Goal: Task Accomplishment & Management: Complete application form

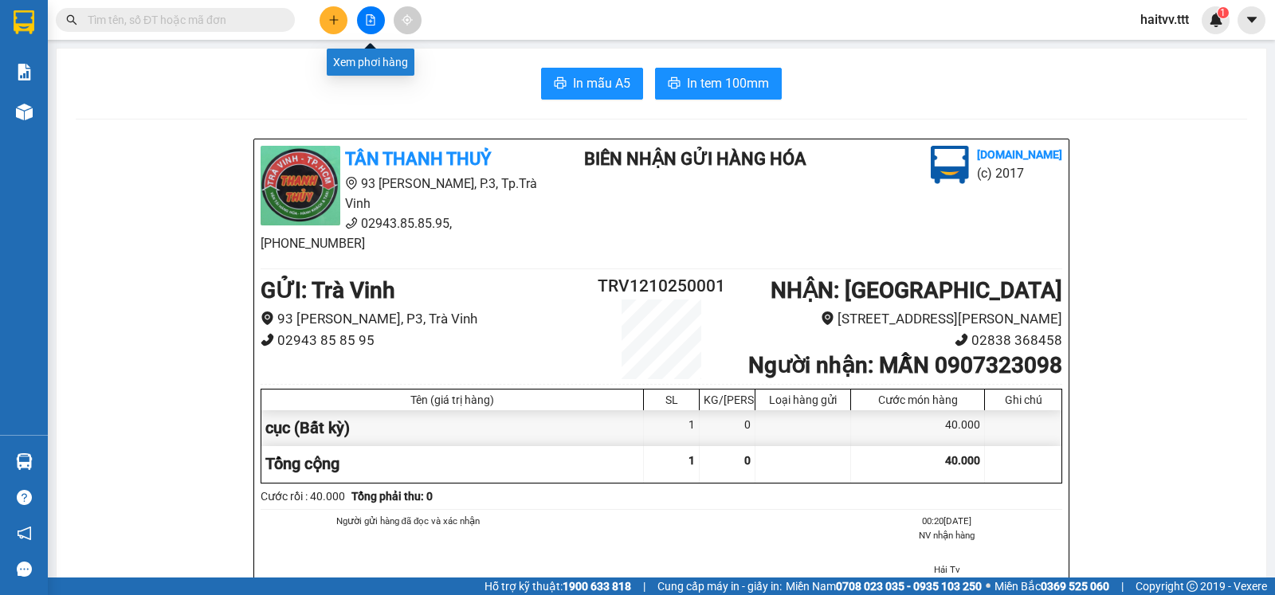
click at [372, 25] on button at bounding box center [371, 20] width 28 height 28
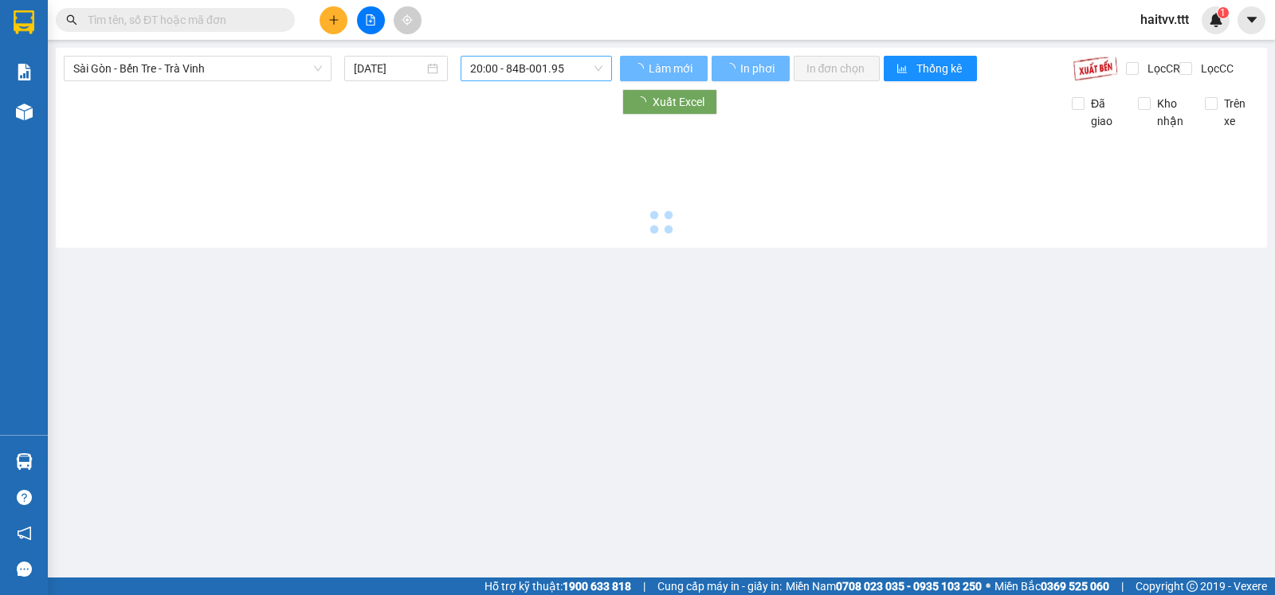
click at [495, 66] on span "20:00 - 84B-001.95" at bounding box center [535, 69] width 131 height 24
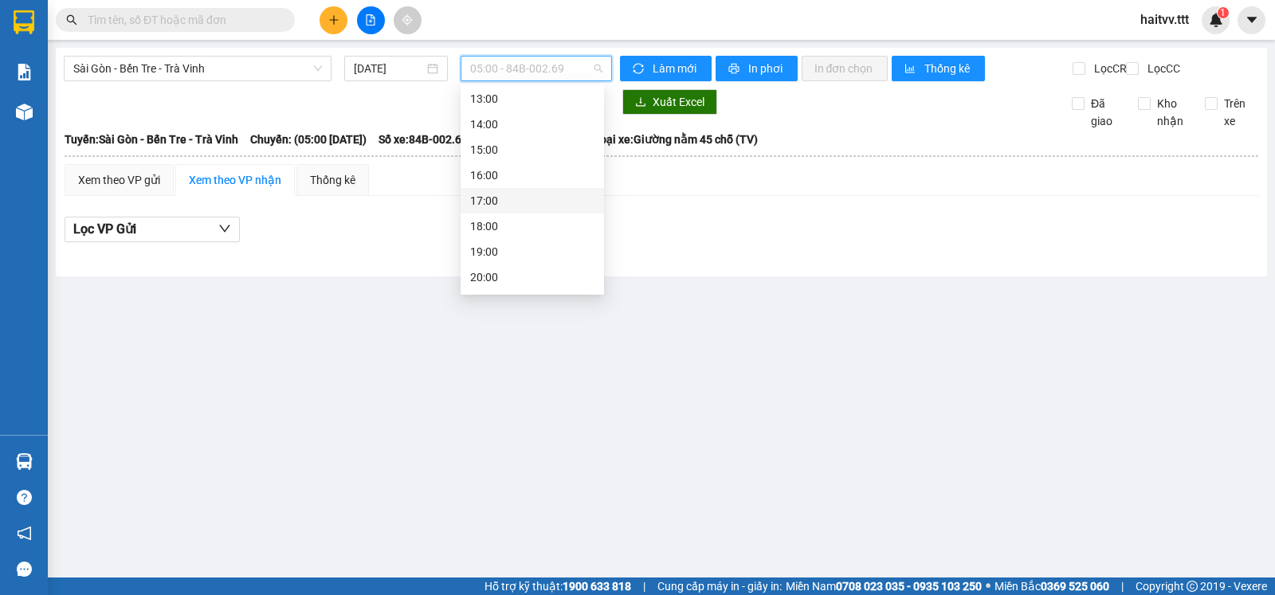
scroll to position [255, 0]
click at [388, 73] on input "[DATE]" at bounding box center [389, 69] width 71 height 18
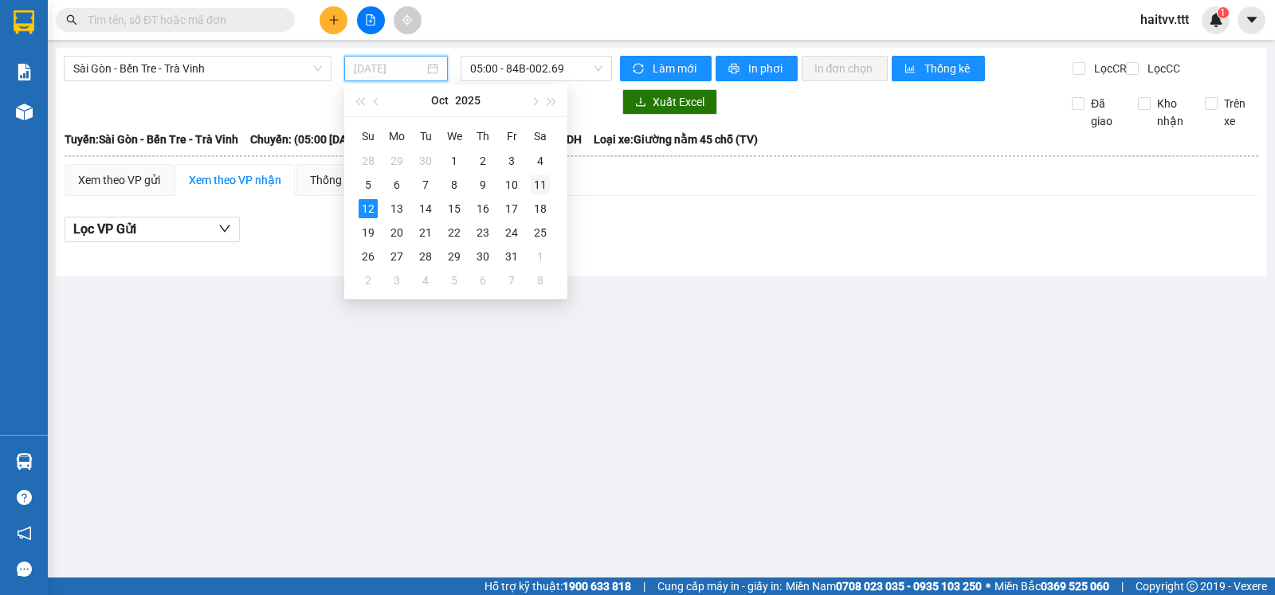
click at [541, 190] on div "11" at bounding box center [540, 184] width 19 height 19
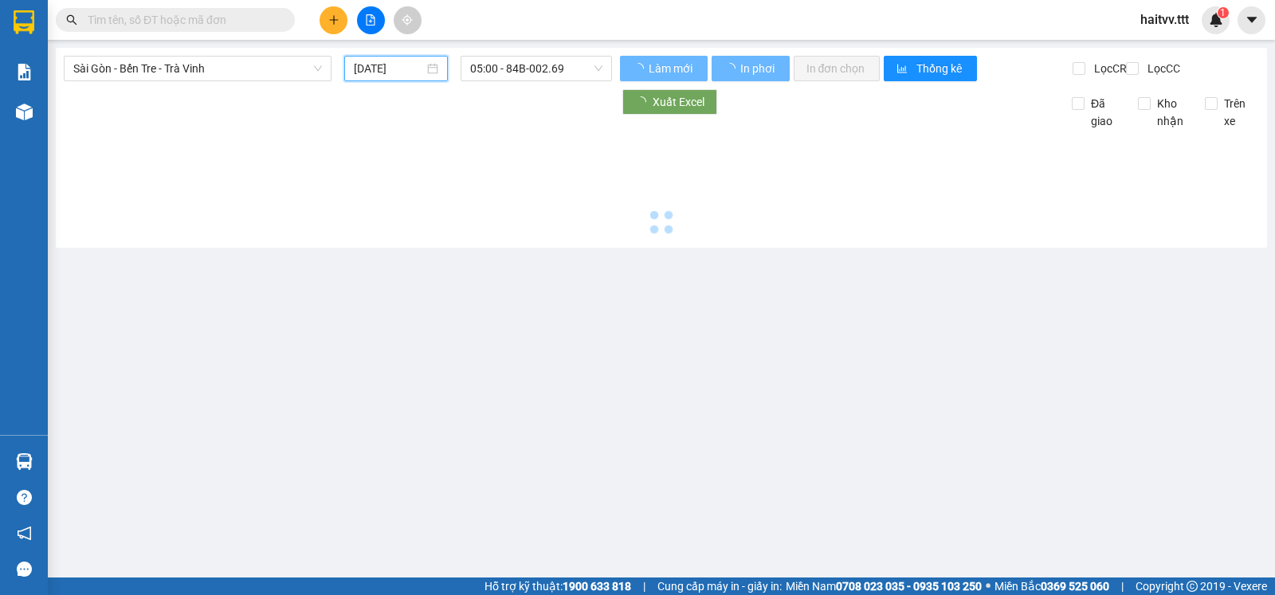
type input "[DATE]"
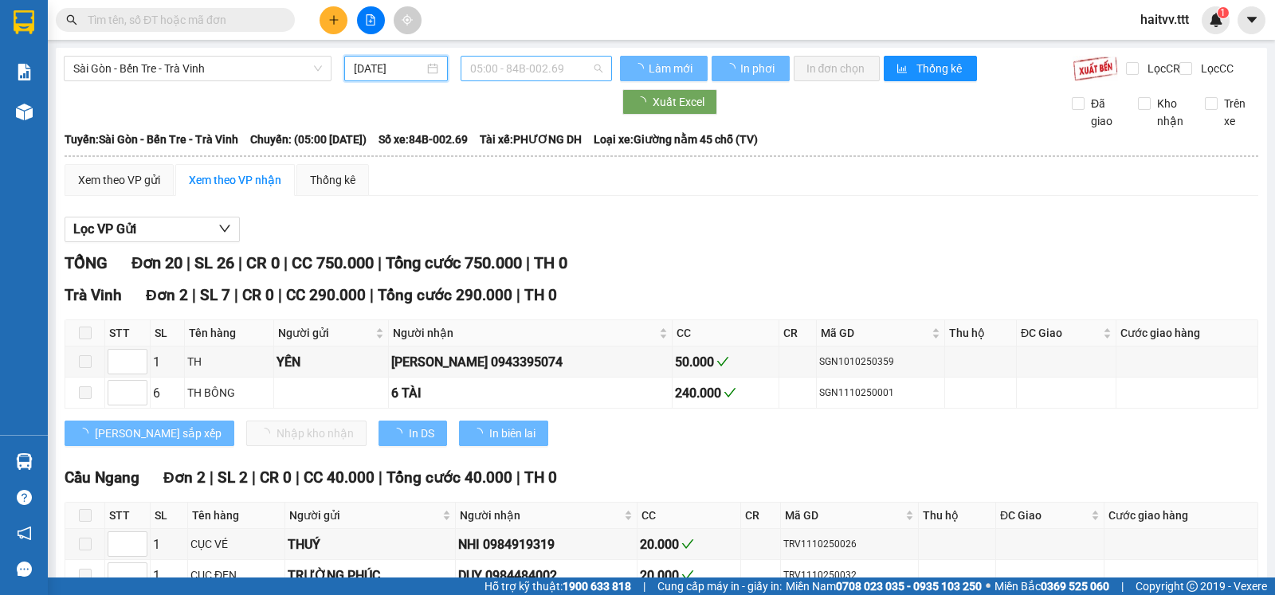
click at [518, 69] on span "05:00 - 84B-002.69" at bounding box center [535, 69] width 131 height 24
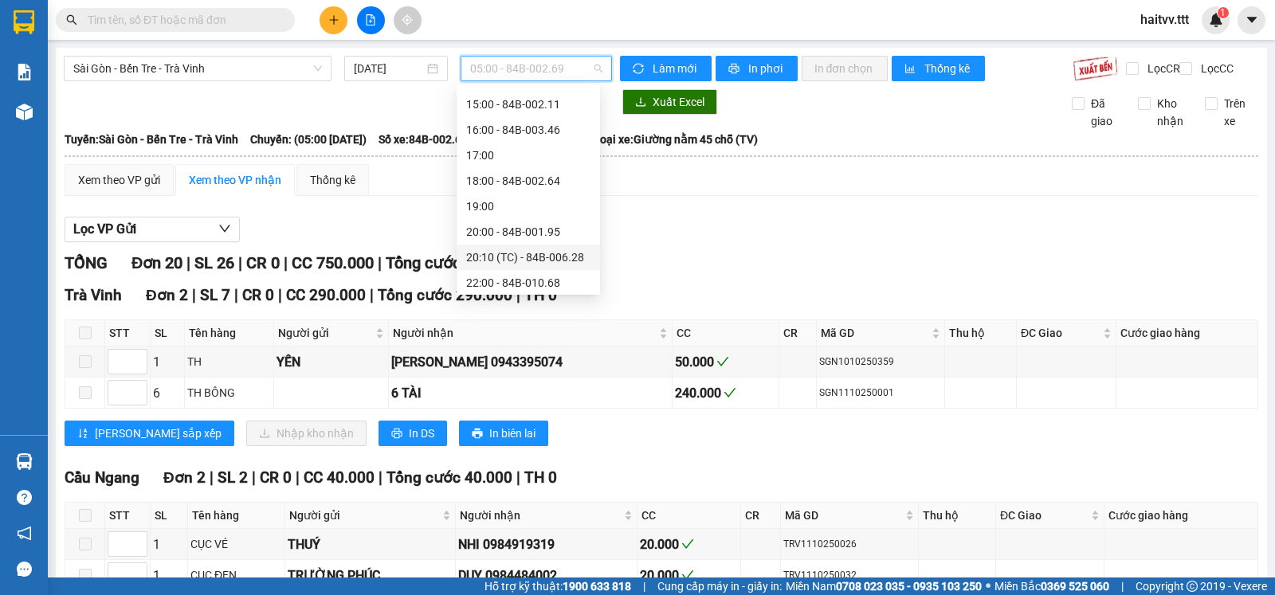
scroll to position [306, 0]
click at [536, 279] on div "22:00 - 84B-010.68" at bounding box center [528, 279] width 124 height 18
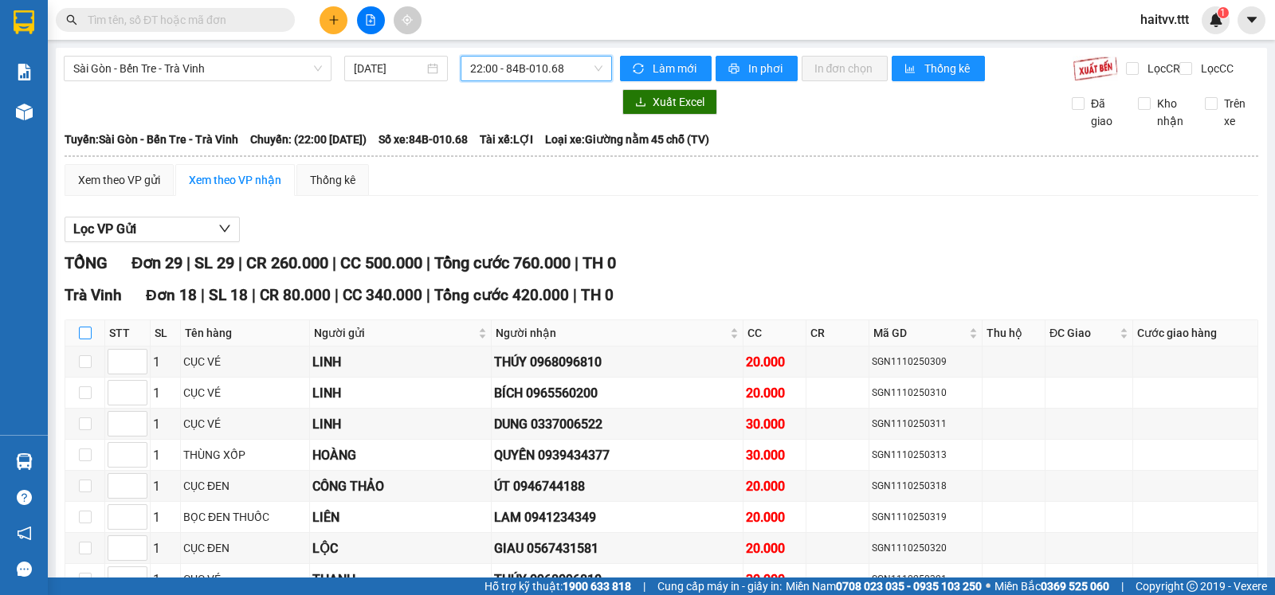
click at [84, 339] on input "checkbox" at bounding box center [85, 333] width 13 height 13
checkbox input "true"
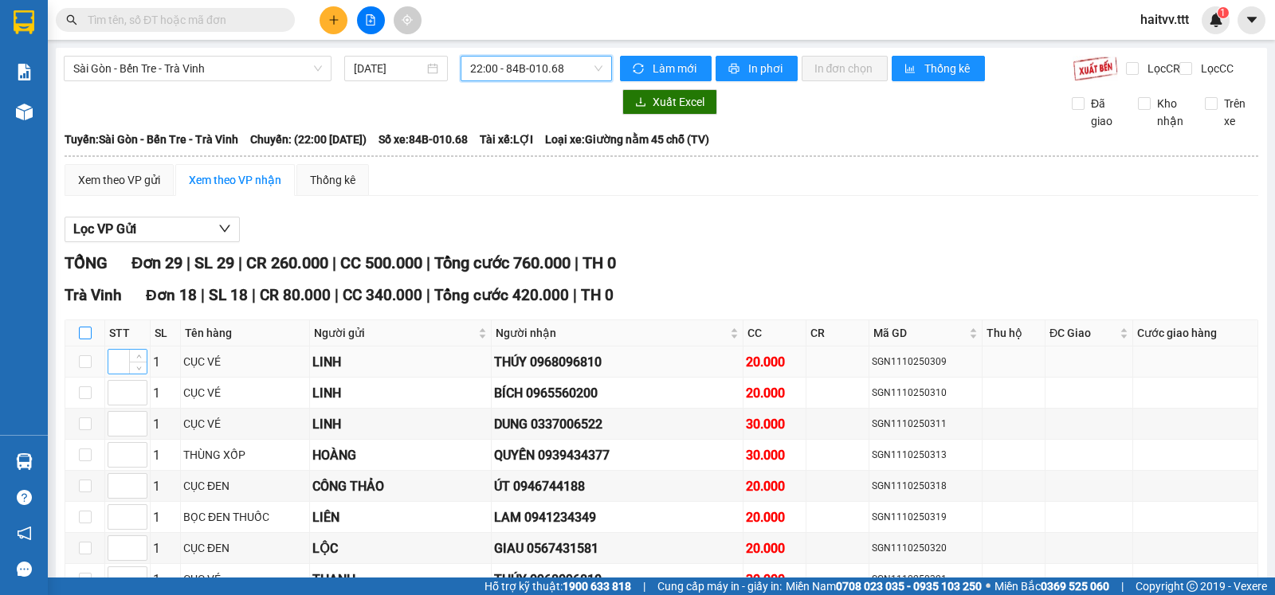
checkbox input "true"
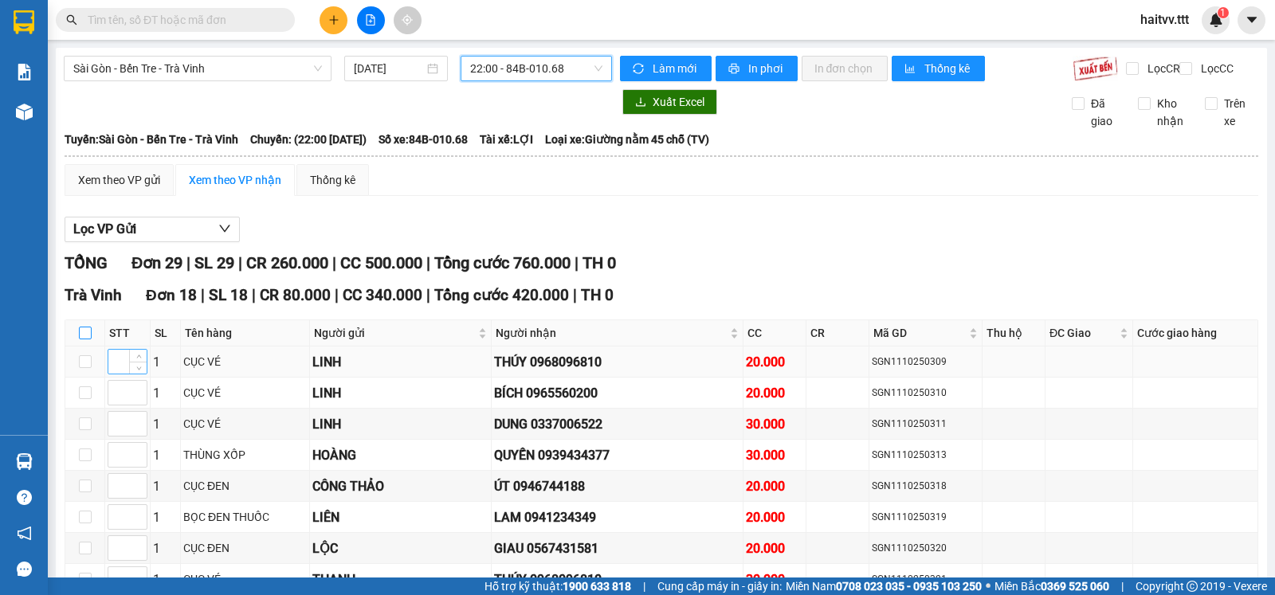
checkbox input "true"
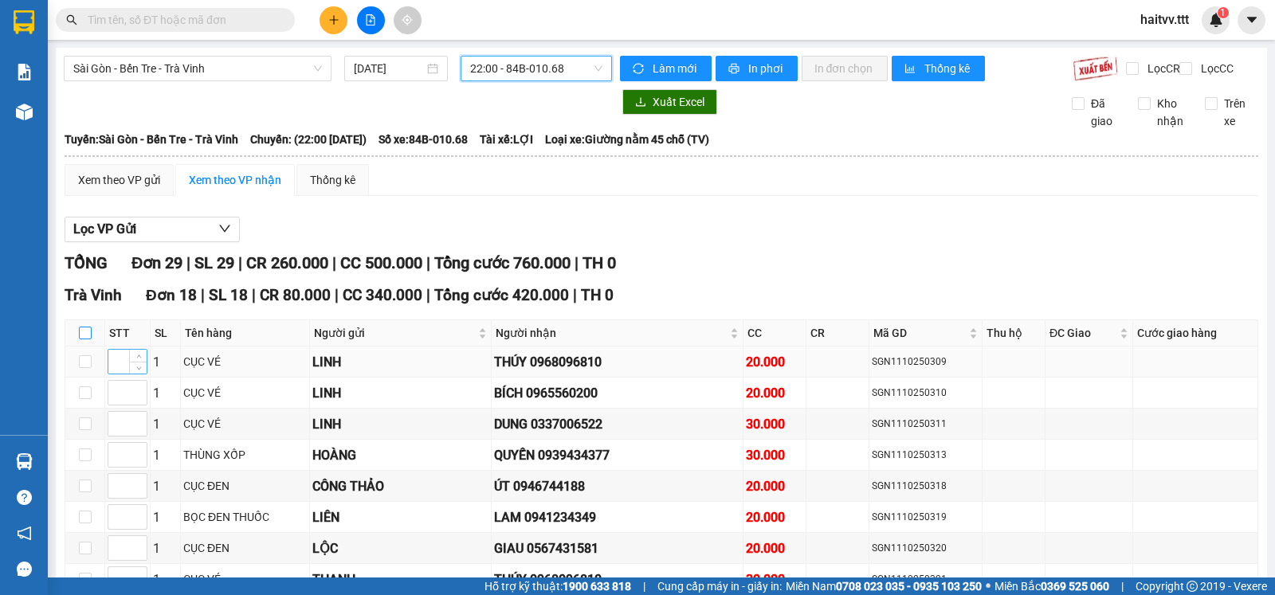
checkbox input "true"
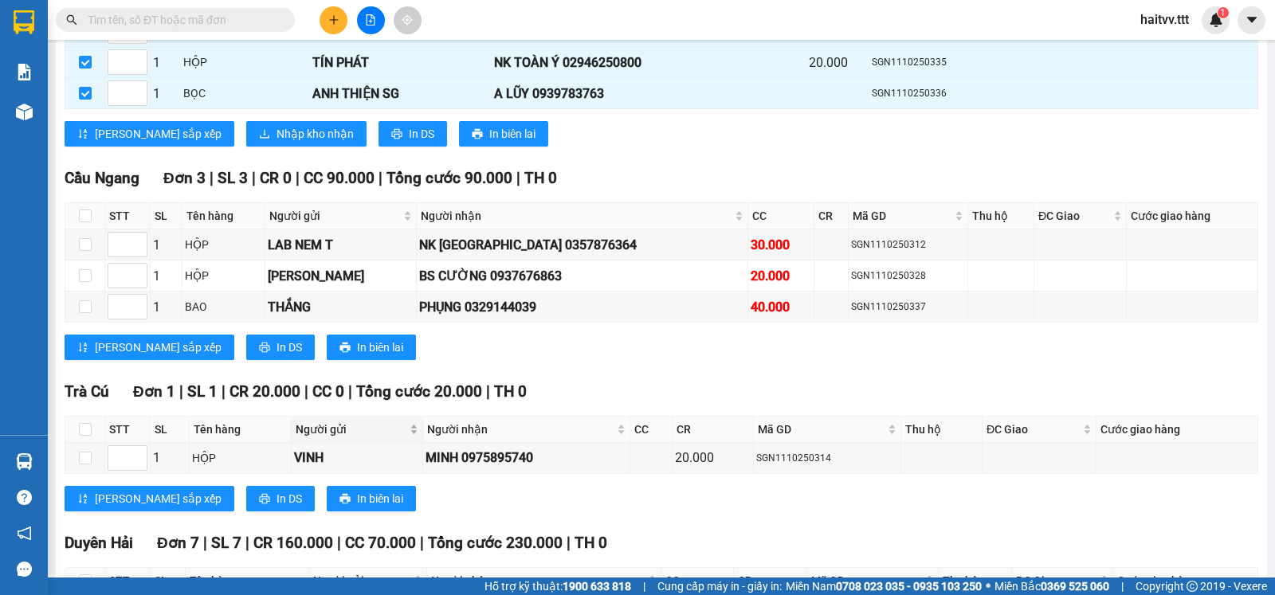
scroll to position [531, 0]
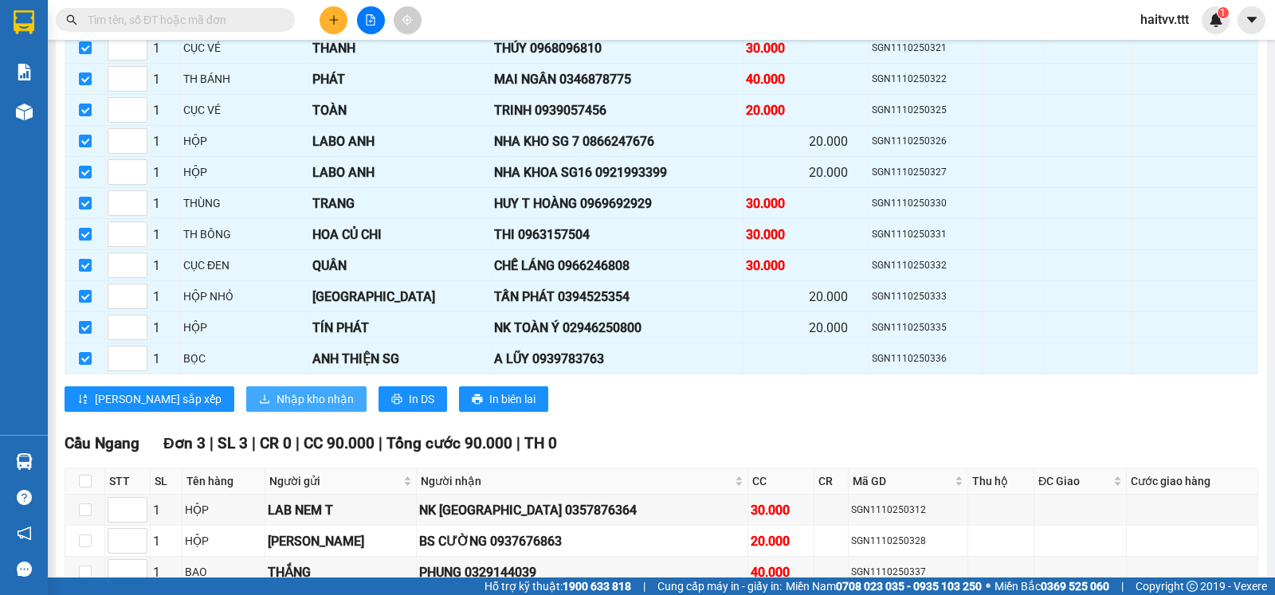
click at [276, 408] on span "Nhập kho nhận" at bounding box center [314, 399] width 77 height 18
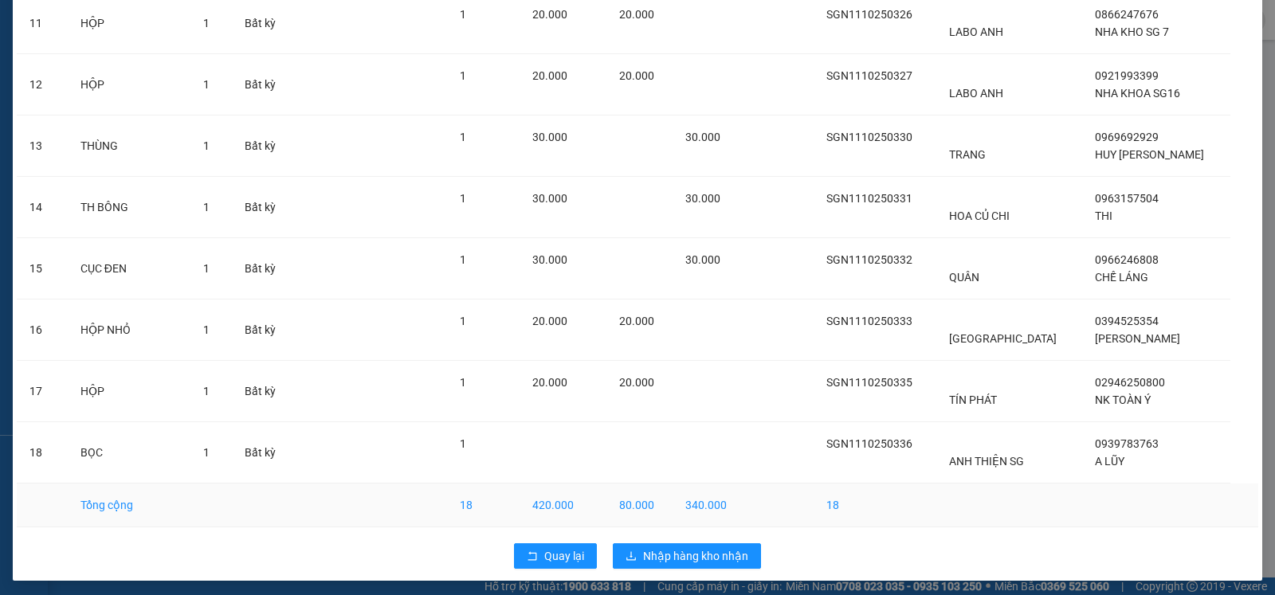
scroll to position [759, 0]
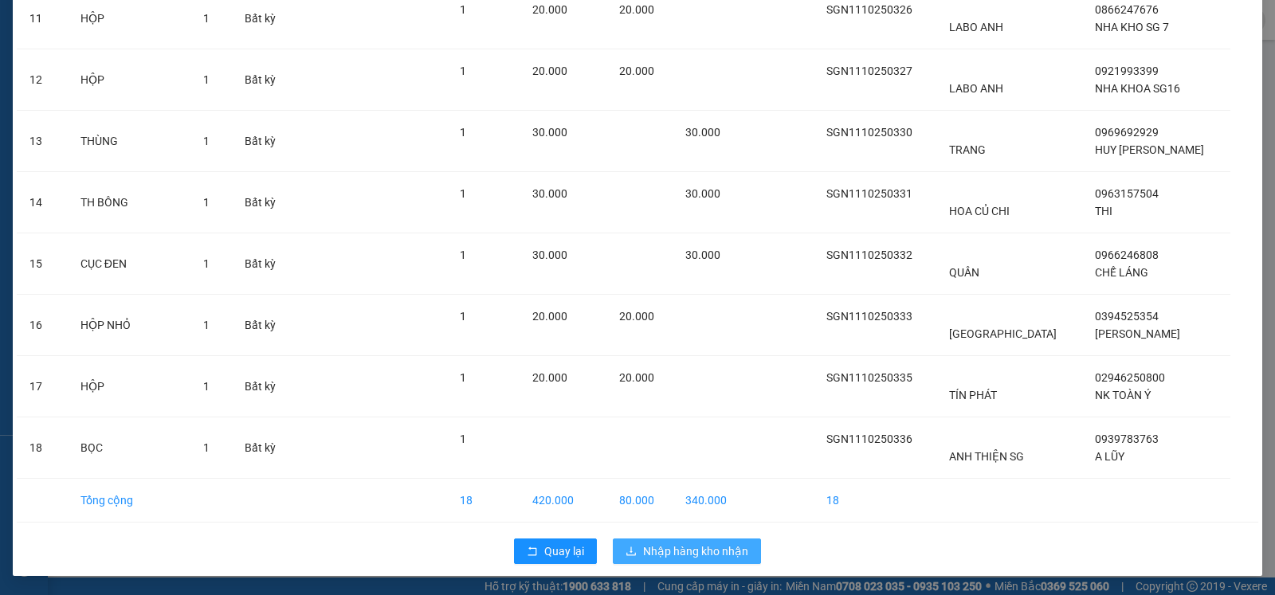
click at [657, 549] on span "Nhập hàng kho nhận" at bounding box center [695, 552] width 105 height 18
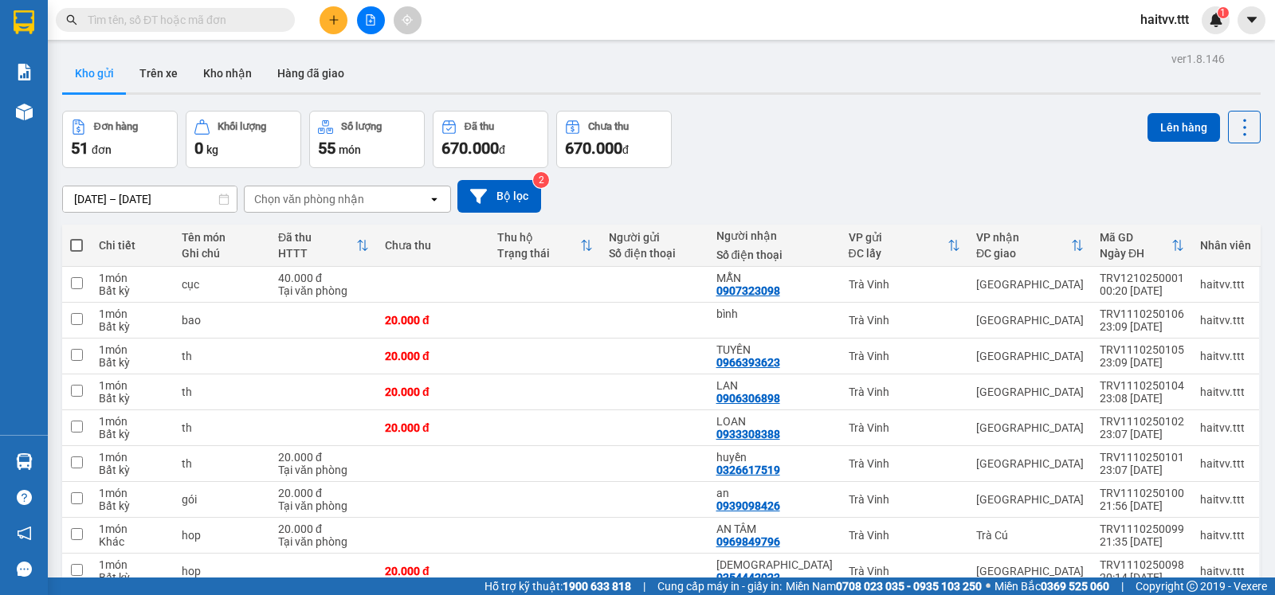
click at [370, 24] on icon "file-add" at bounding box center [370, 19] width 11 height 11
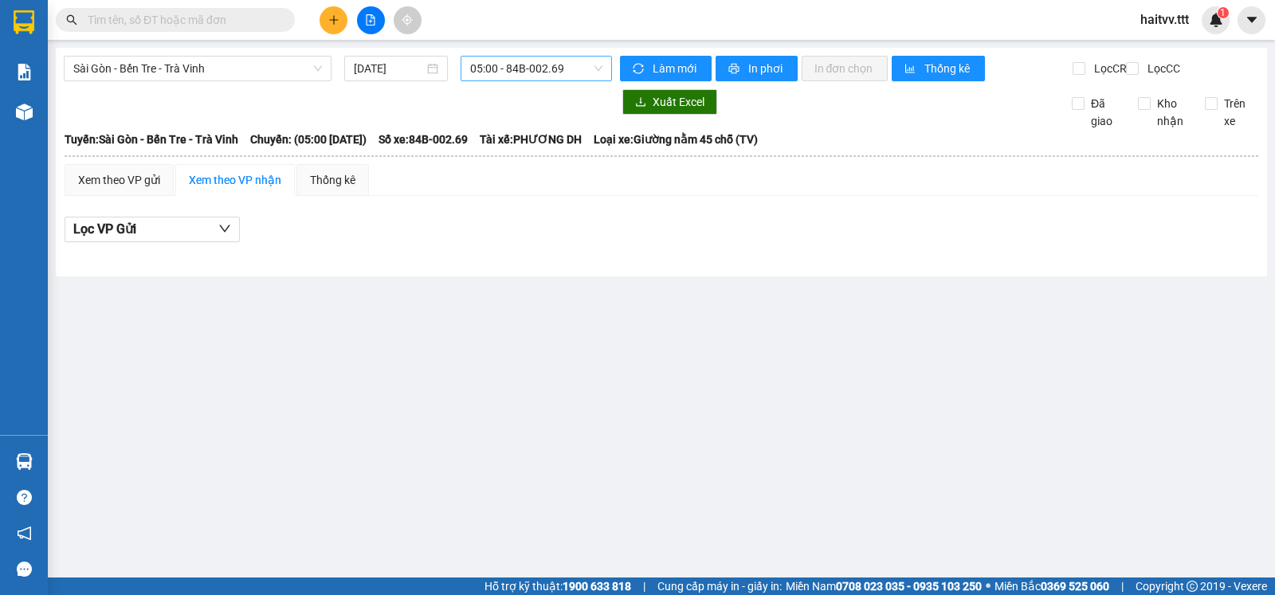
click at [513, 66] on span "05:00 - 84B-002.69" at bounding box center [535, 69] width 131 height 24
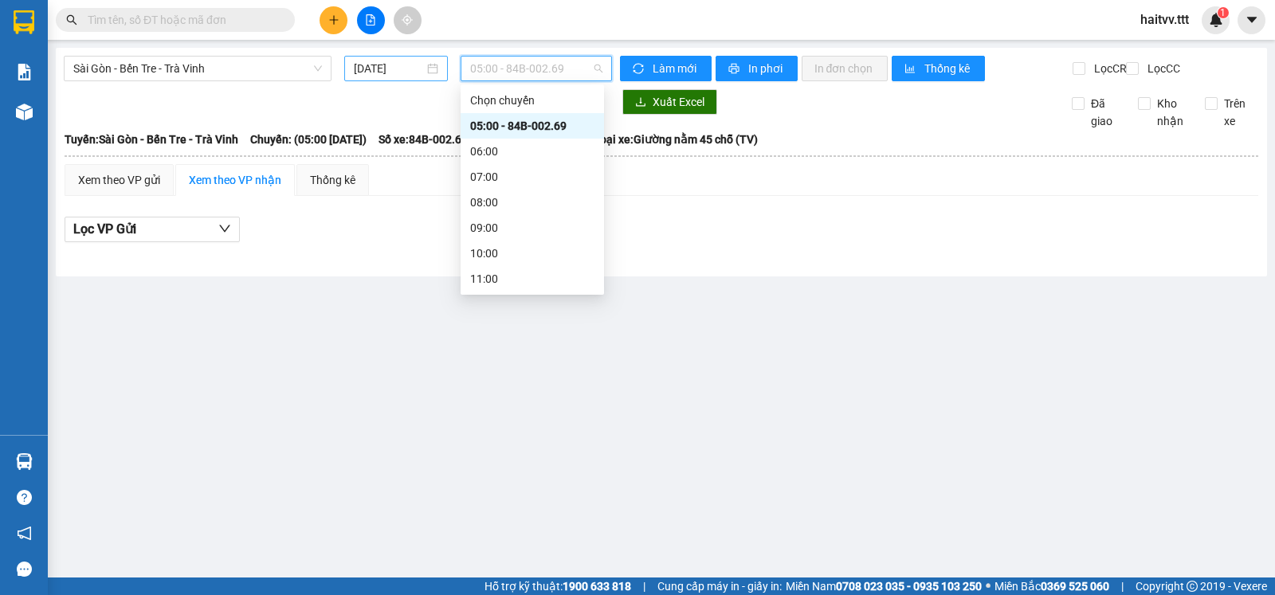
click at [394, 71] on input "[DATE]" at bounding box center [389, 69] width 71 height 18
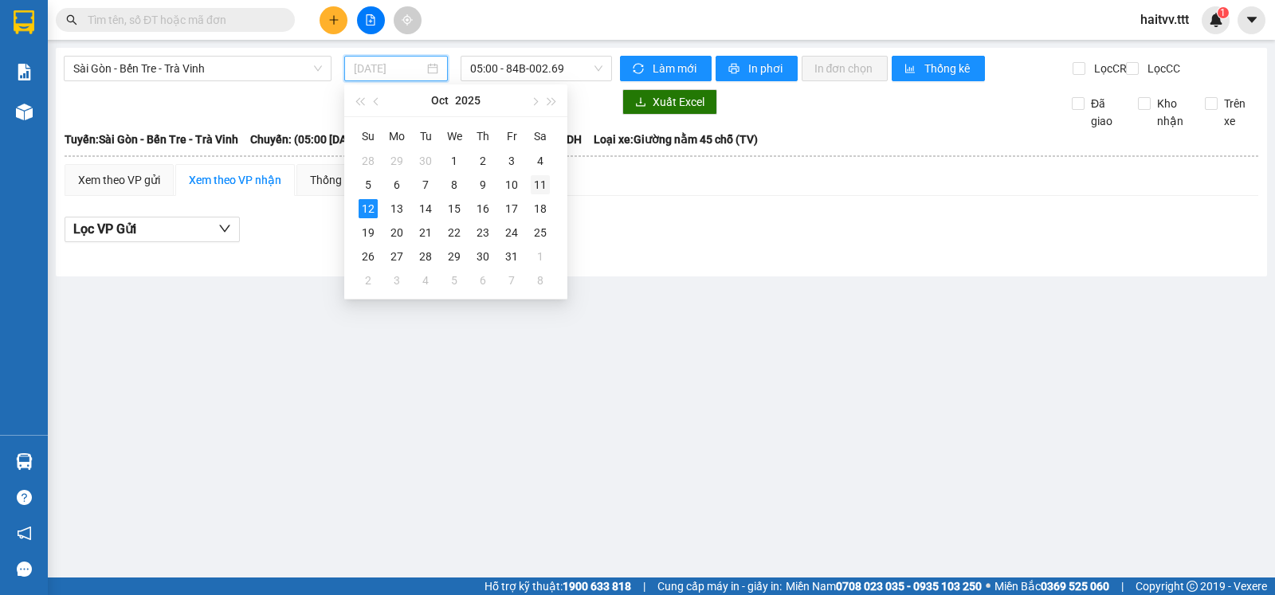
click at [537, 182] on div "11" at bounding box center [540, 184] width 19 height 19
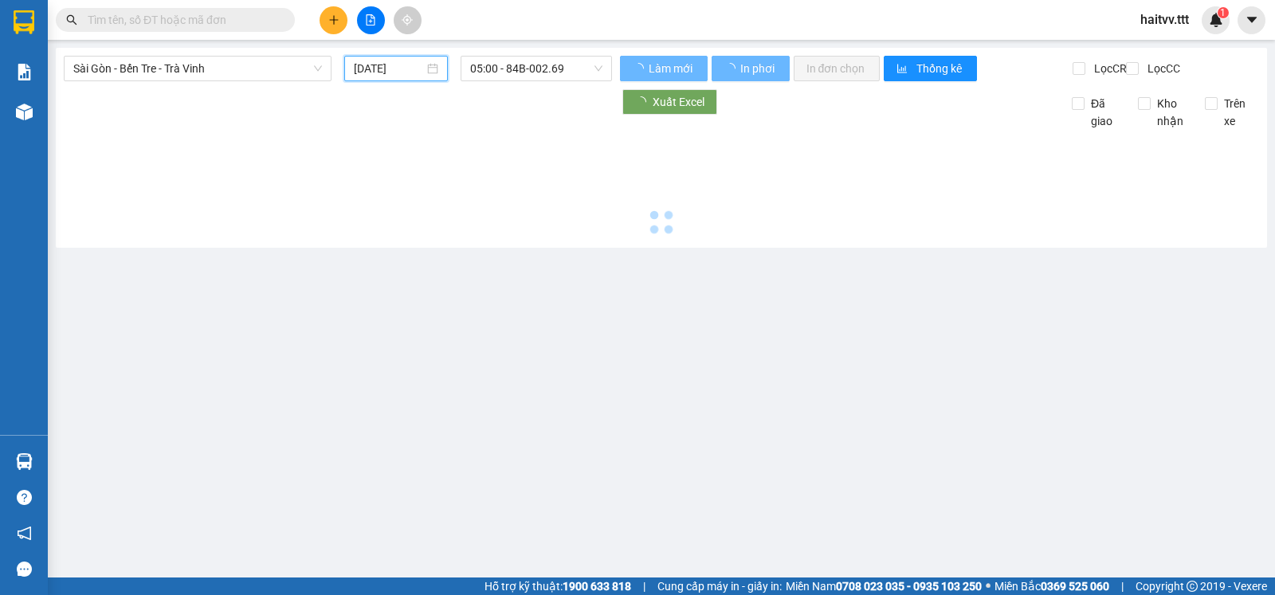
type input "[DATE]"
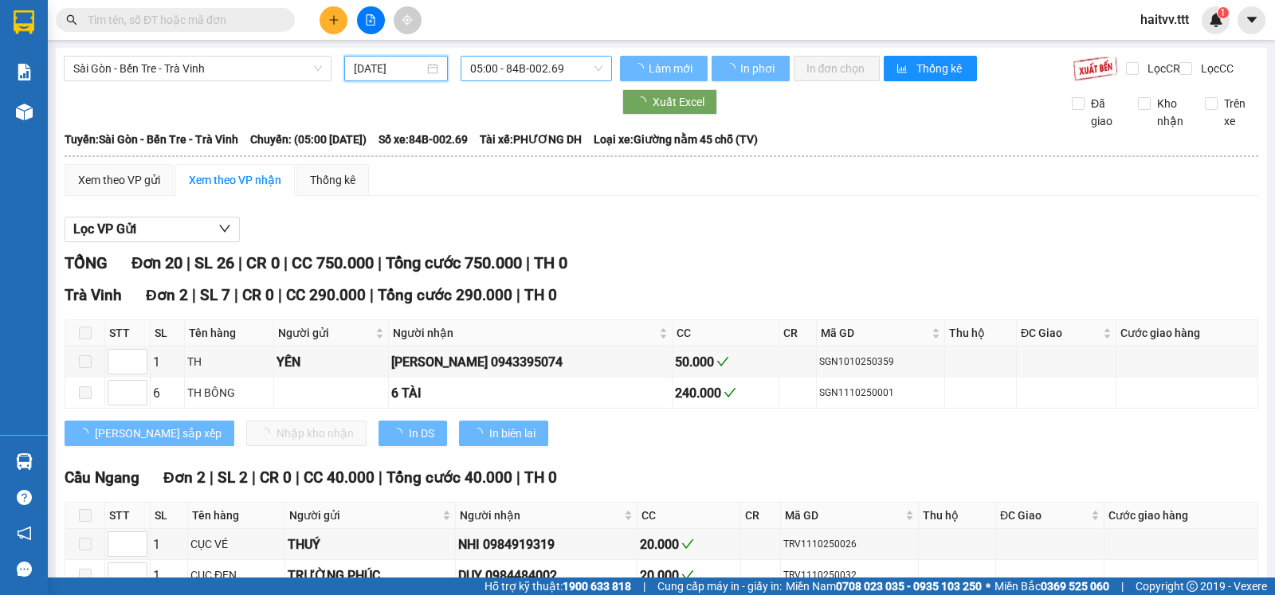
click at [504, 72] on span "05:00 - 84B-002.69" at bounding box center [535, 69] width 131 height 24
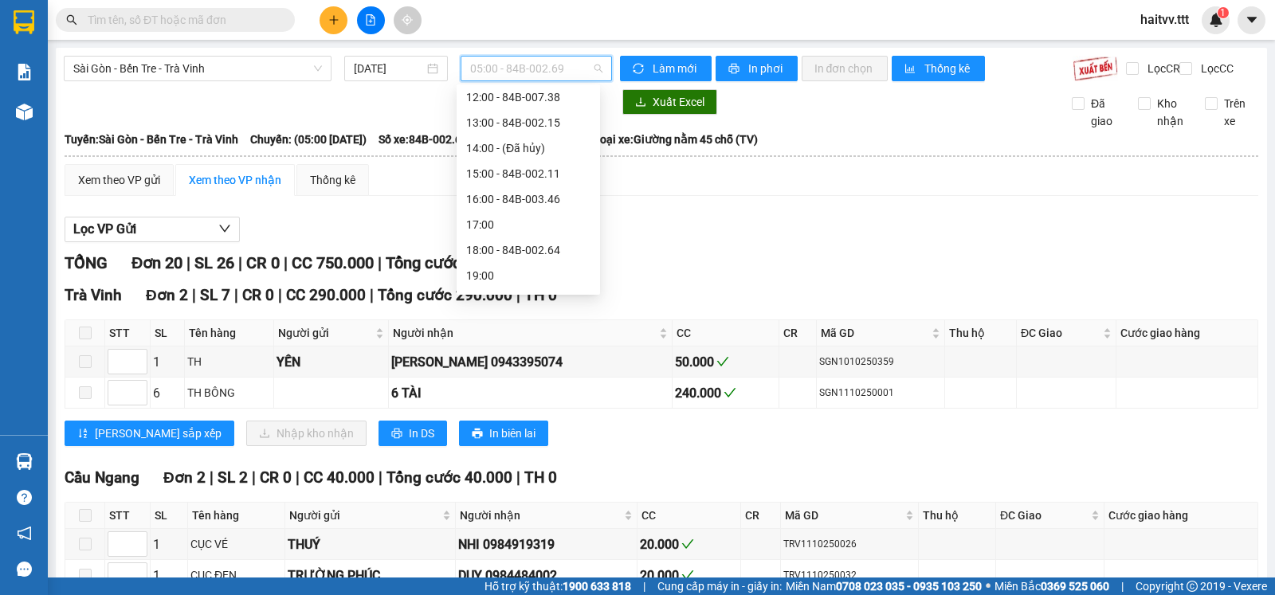
scroll to position [306, 0]
click at [520, 272] on div "22:00 - 84B-010.68" at bounding box center [528, 279] width 124 height 18
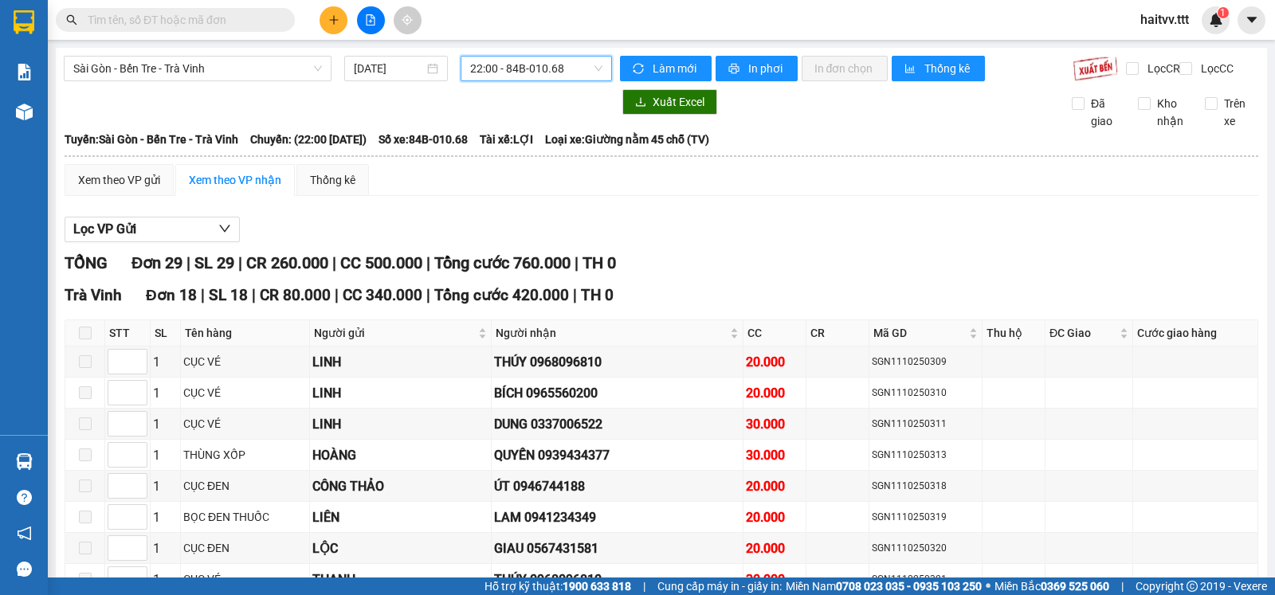
click at [512, 74] on span "22:00 - 84B-010.68" at bounding box center [535, 69] width 131 height 24
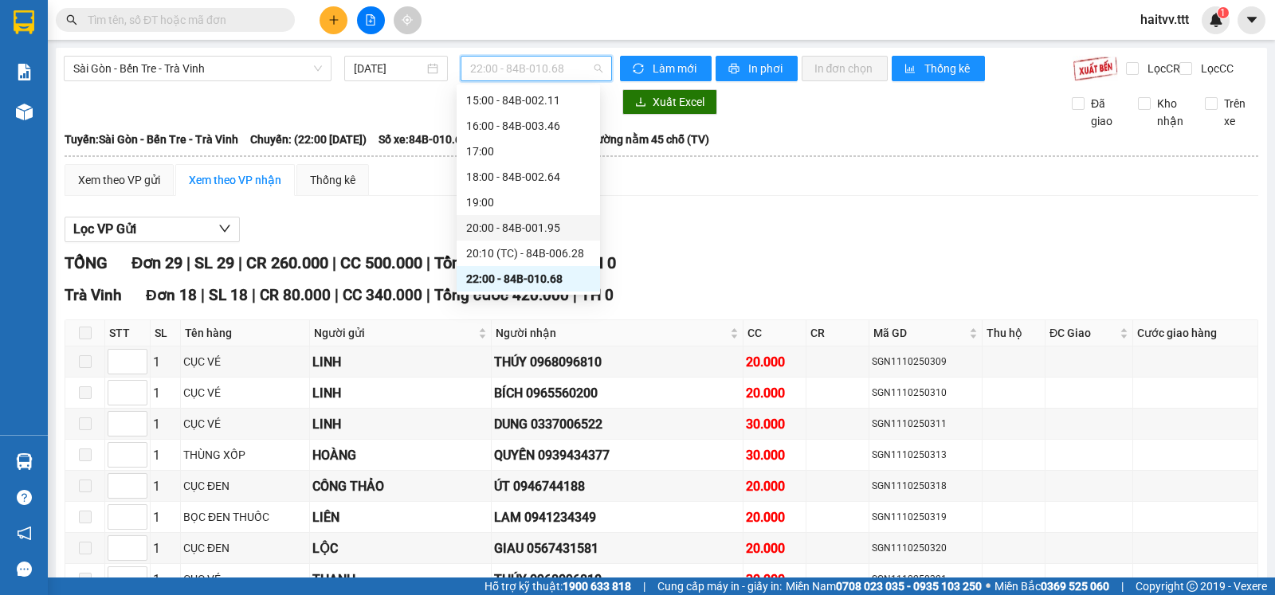
click at [524, 222] on div "20:00 - 84B-001.95" at bounding box center [528, 228] width 124 height 18
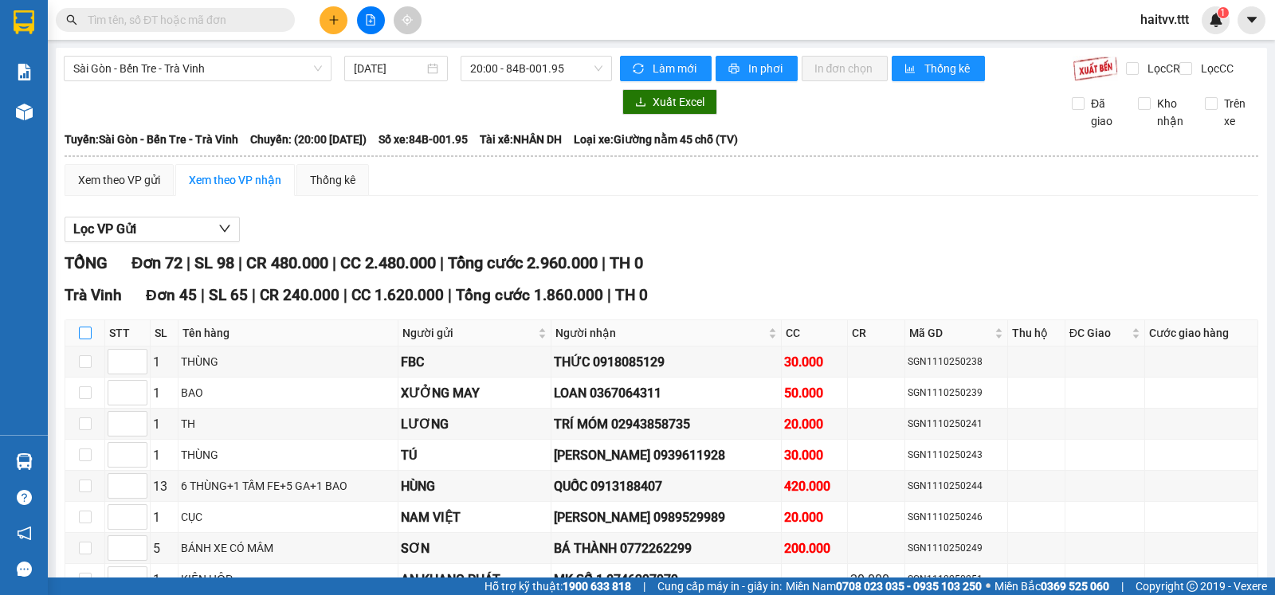
click at [83, 339] on input "checkbox" at bounding box center [85, 333] width 13 height 13
checkbox input "true"
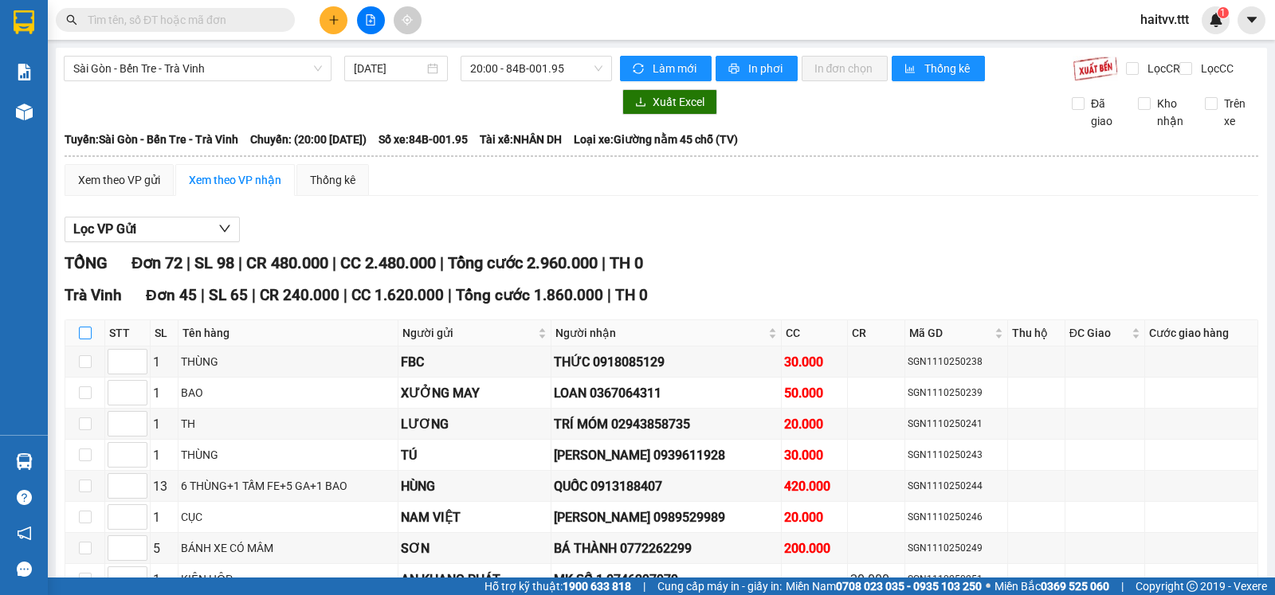
checkbox input "true"
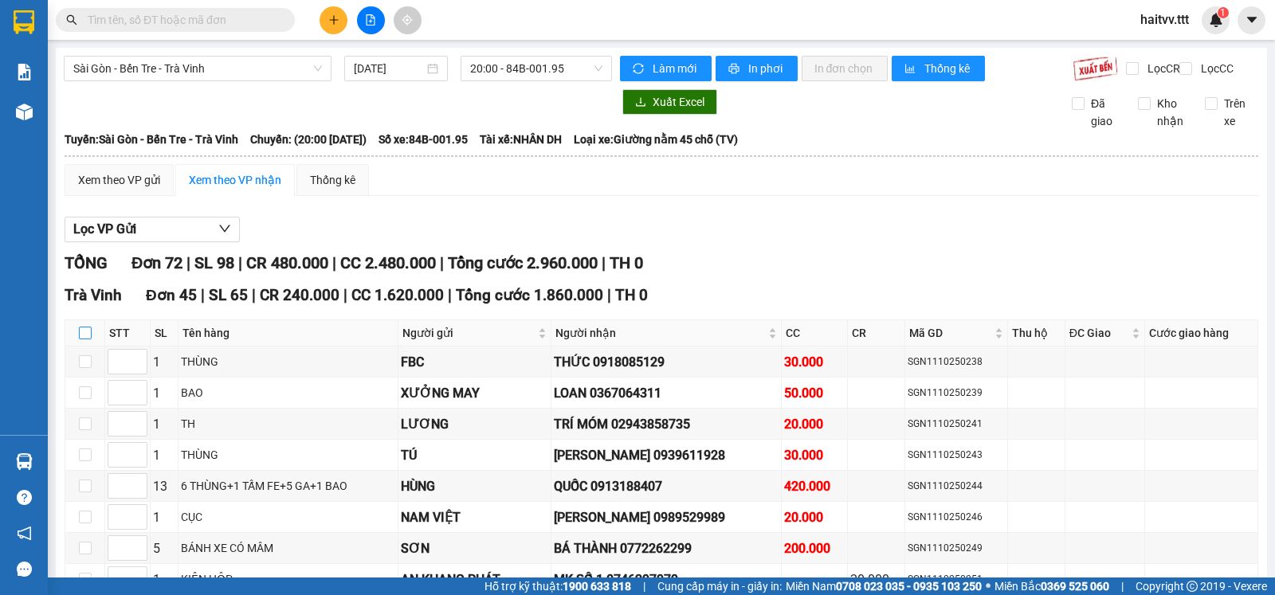
checkbox input "true"
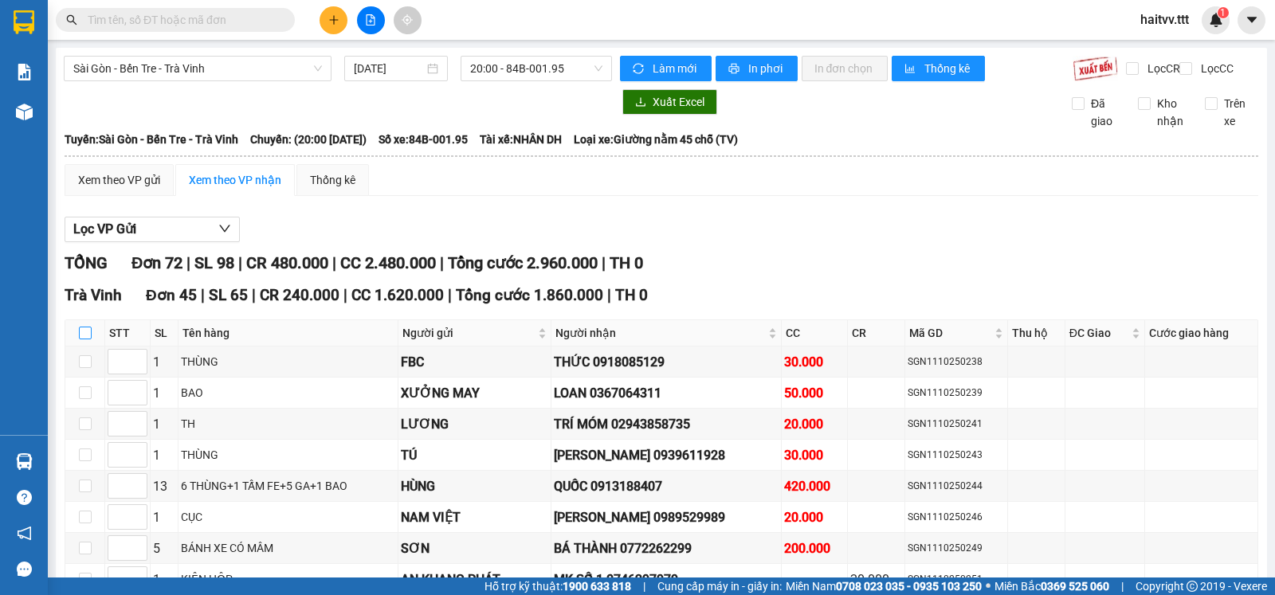
checkbox input "true"
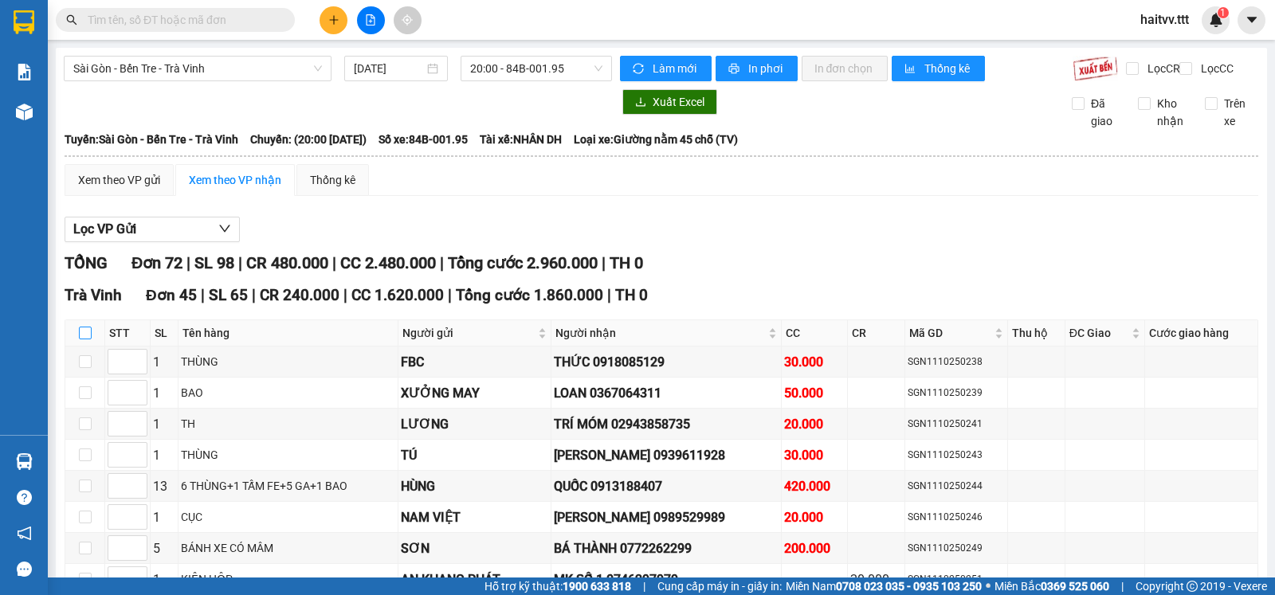
checkbox input "true"
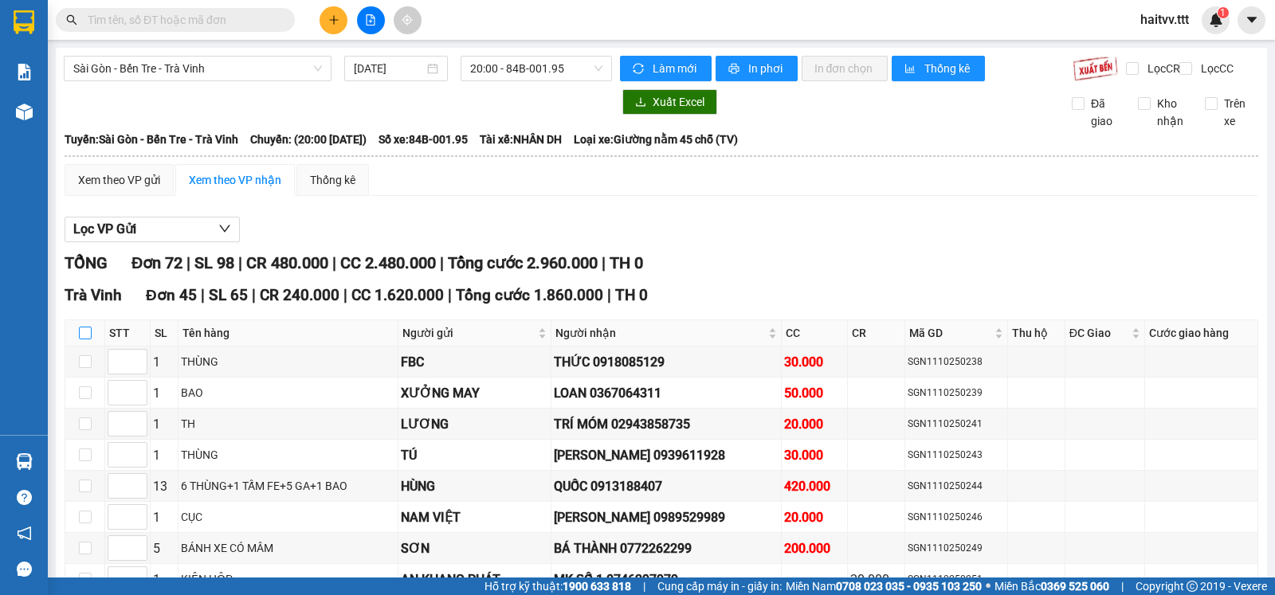
checkbox input "true"
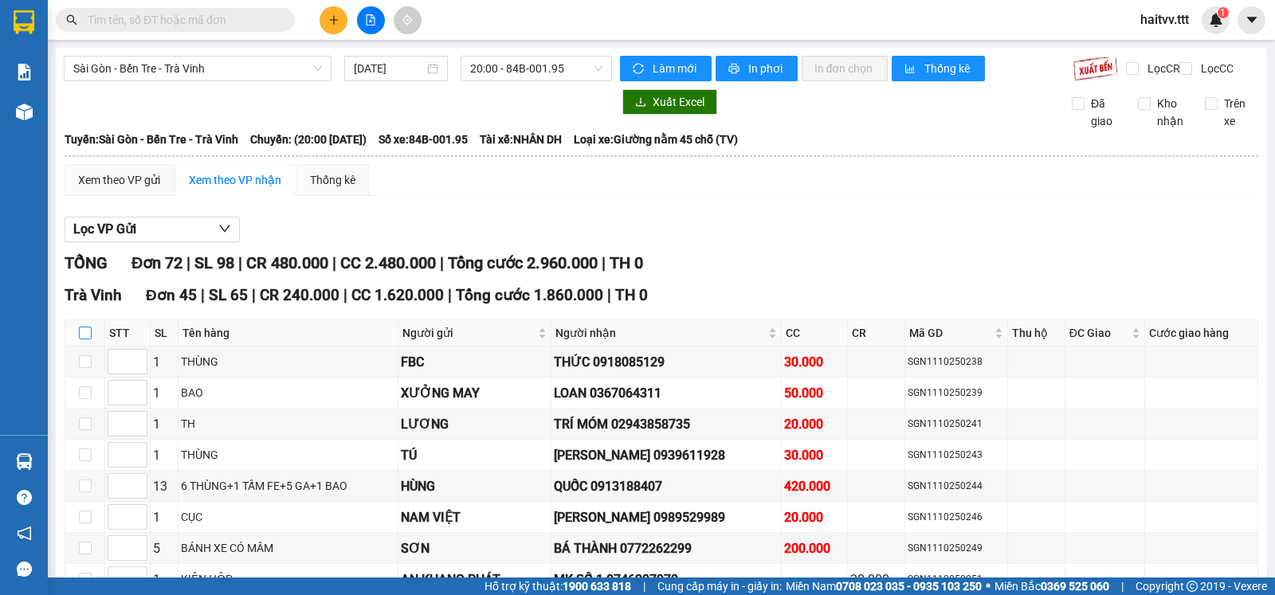
checkbox input "true"
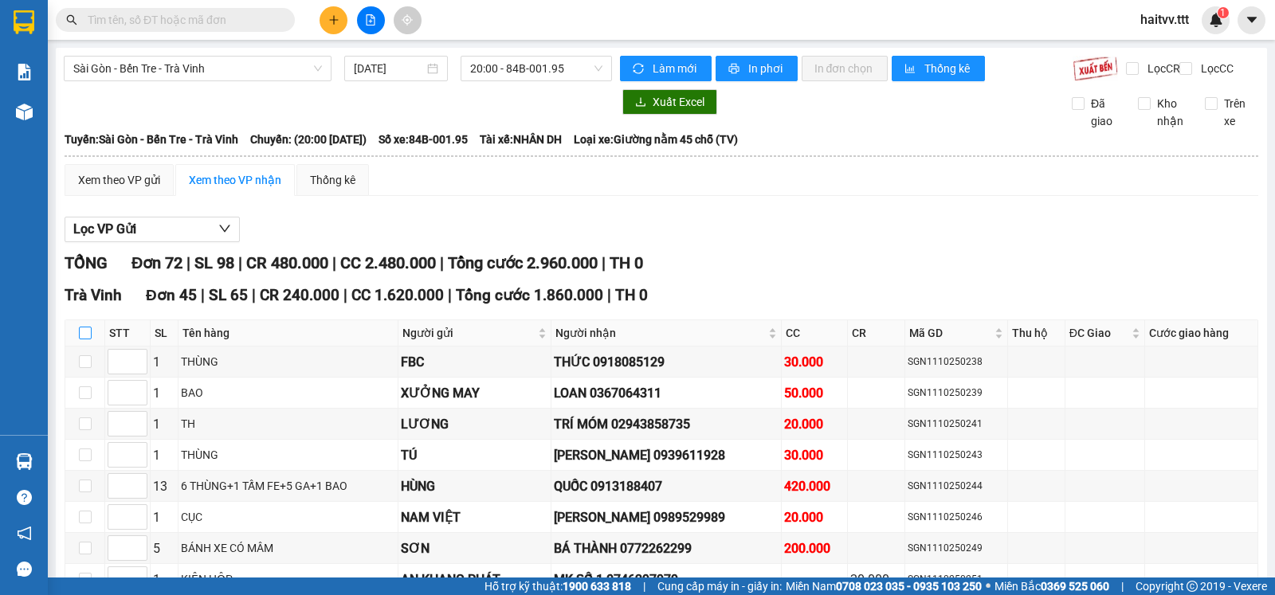
checkbox input "true"
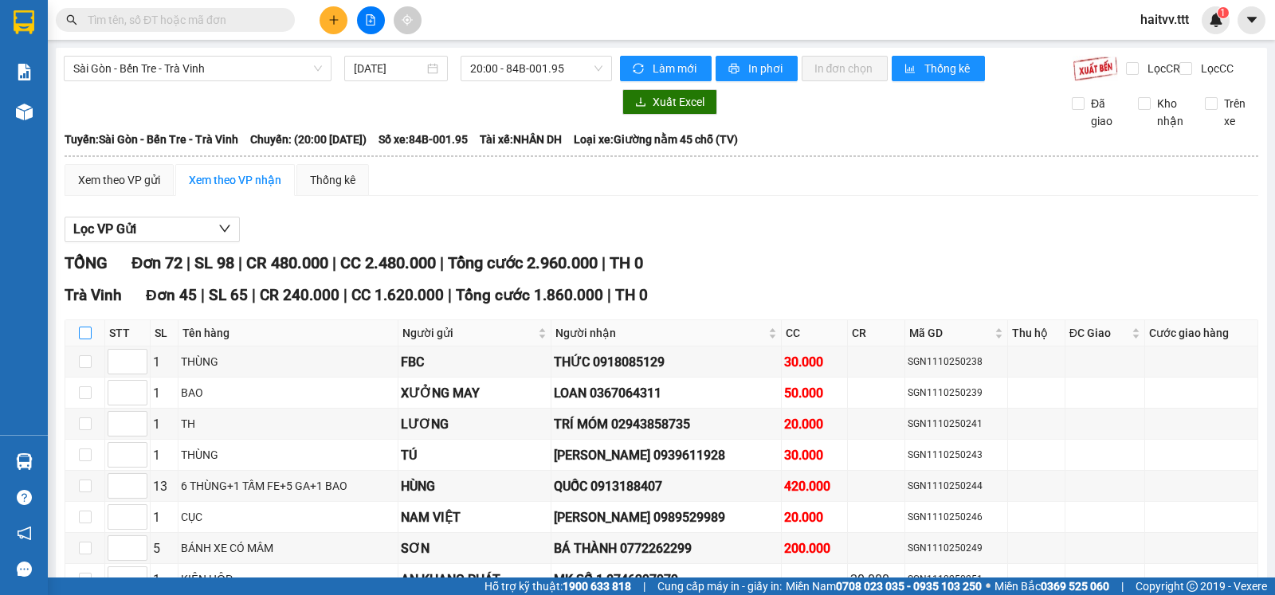
checkbox input "true"
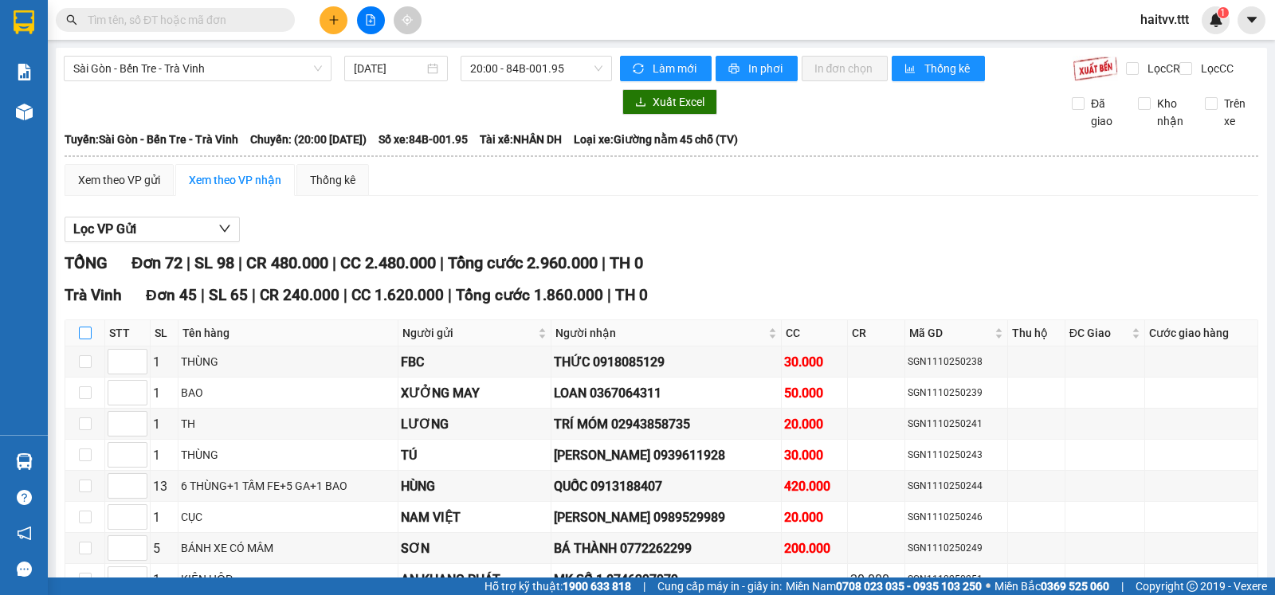
checkbox input "true"
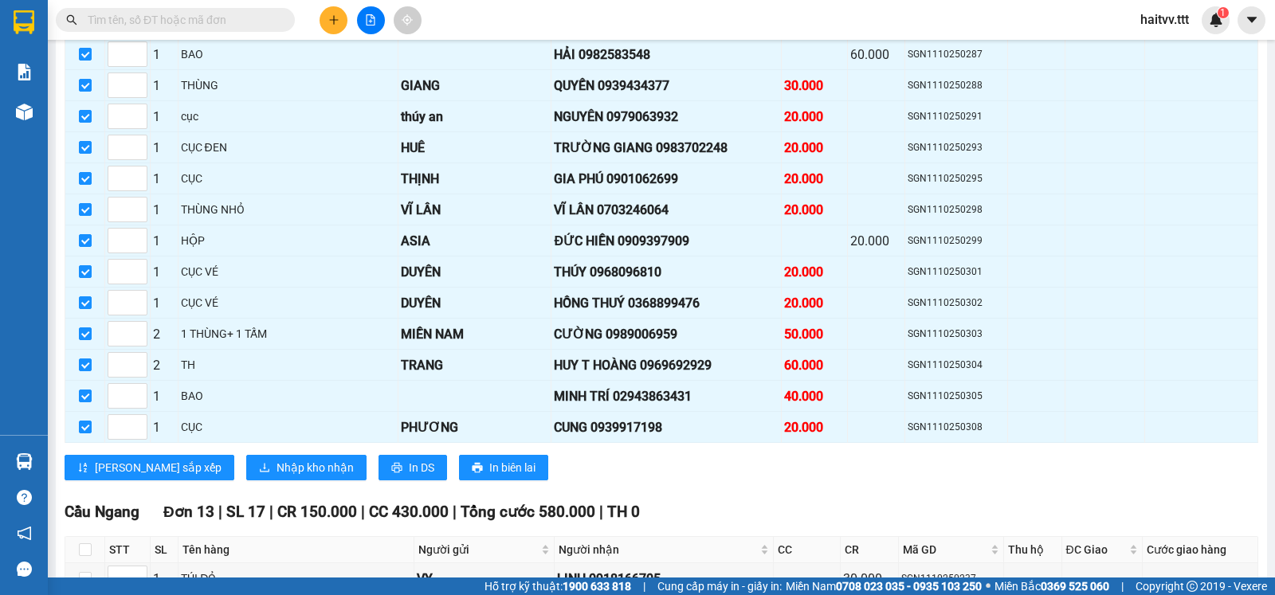
scroll to position [1328, 0]
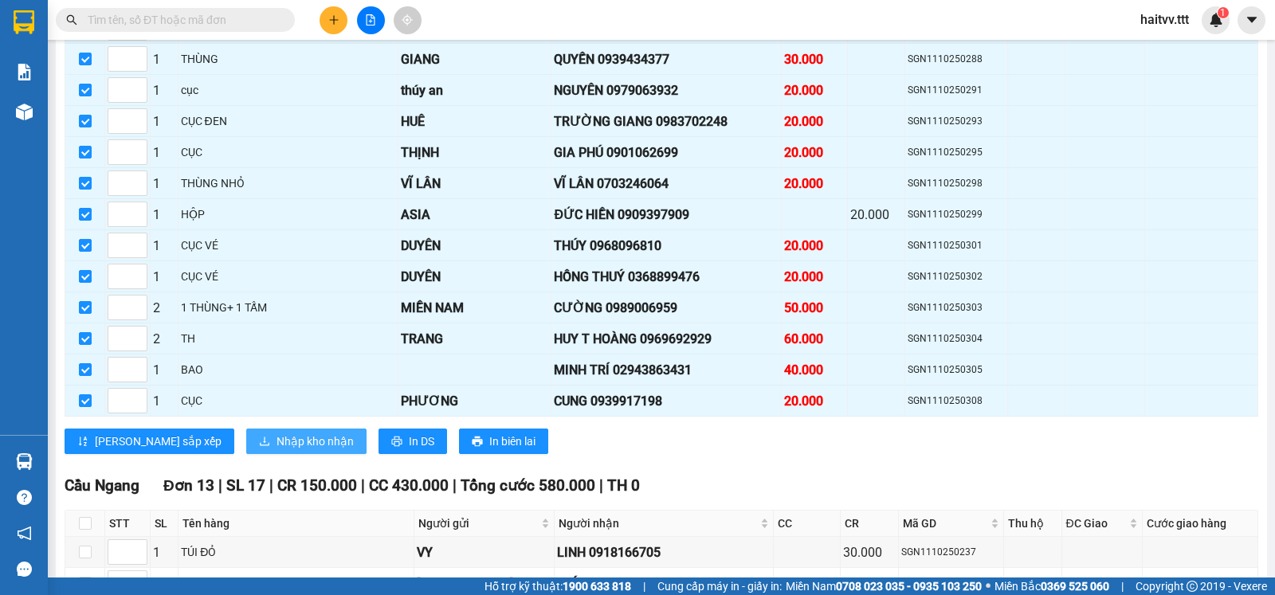
click at [276, 450] on span "Nhập kho nhận" at bounding box center [314, 442] width 77 height 18
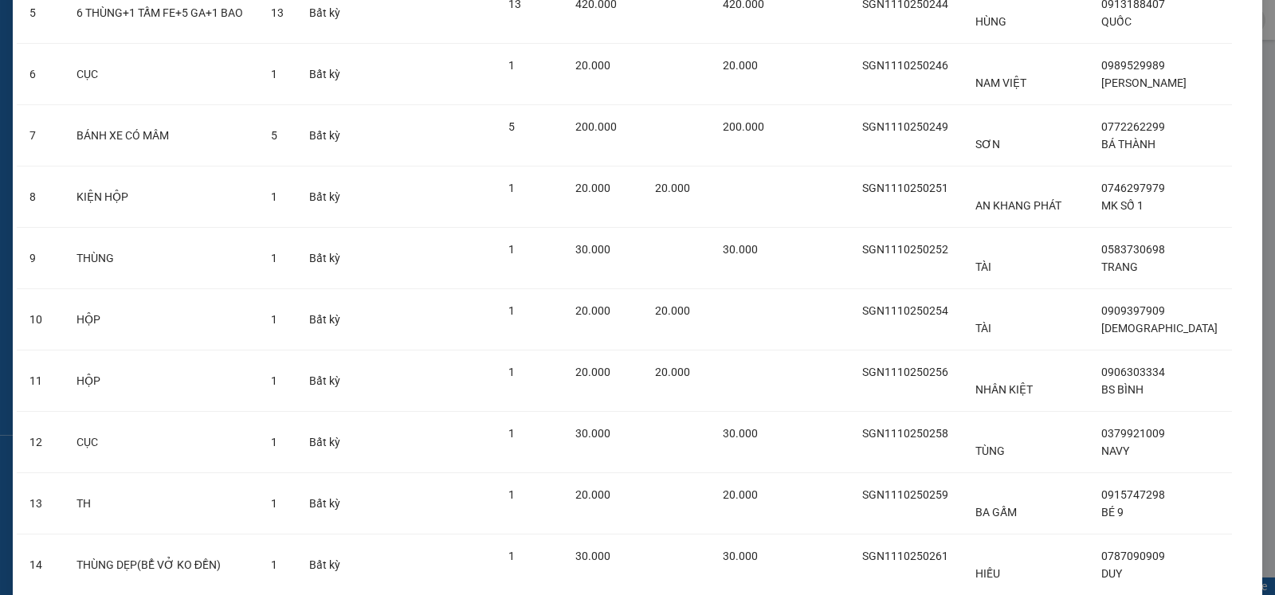
scroll to position [265, 0]
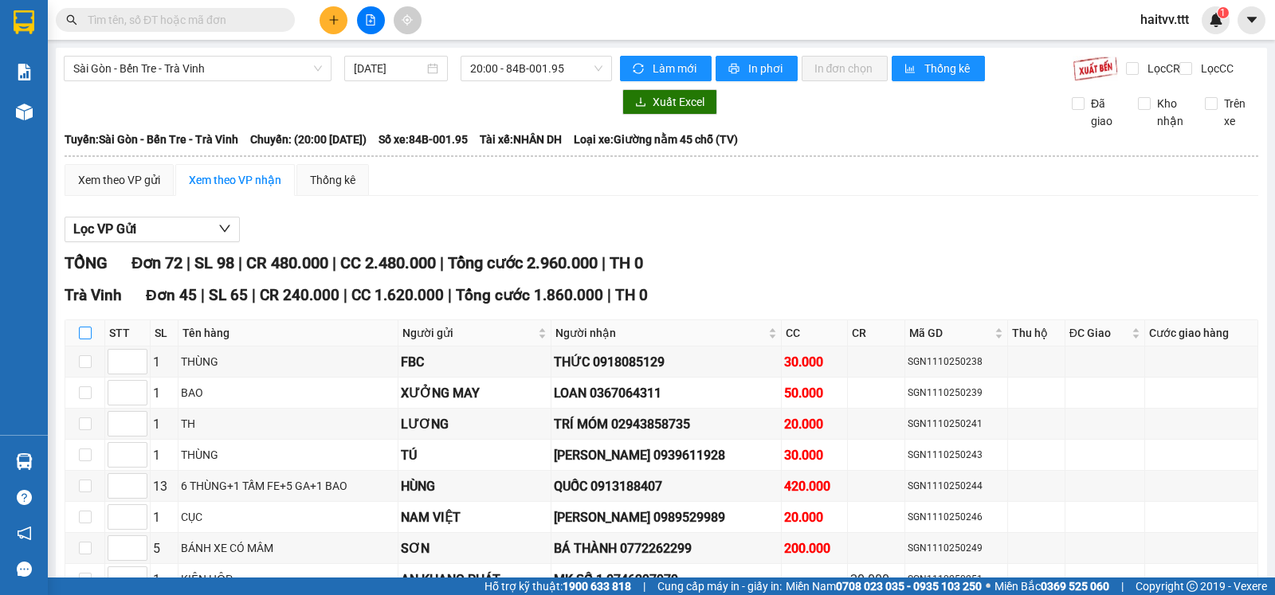
click at [82, 340] on label at bounding box center [85, 333] width 13 height 18
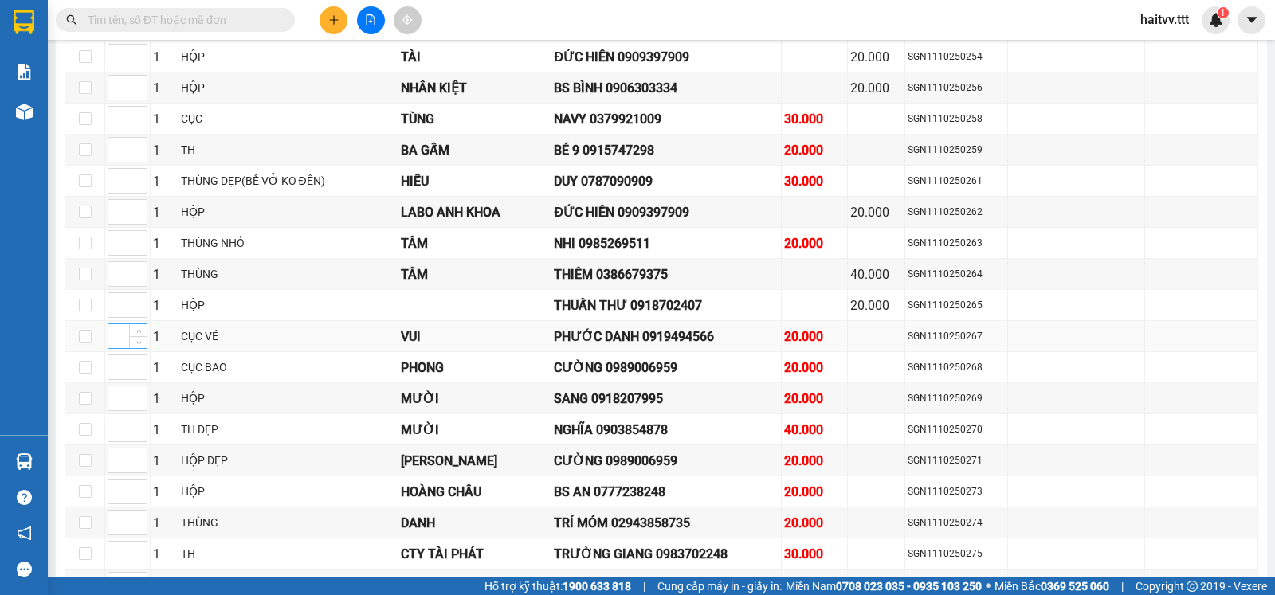
scroll to position [797, 0]
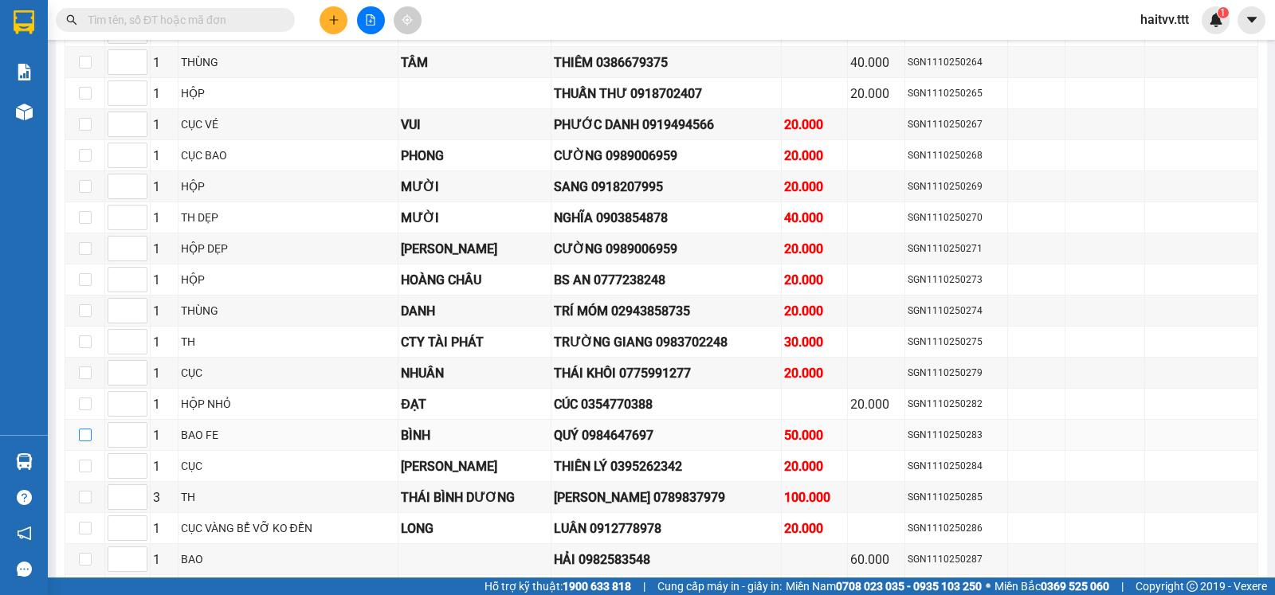
click at [86, 441] on input "checkbox" at bounding box center [85, 435] width 13 height 13
checkbox input "true"
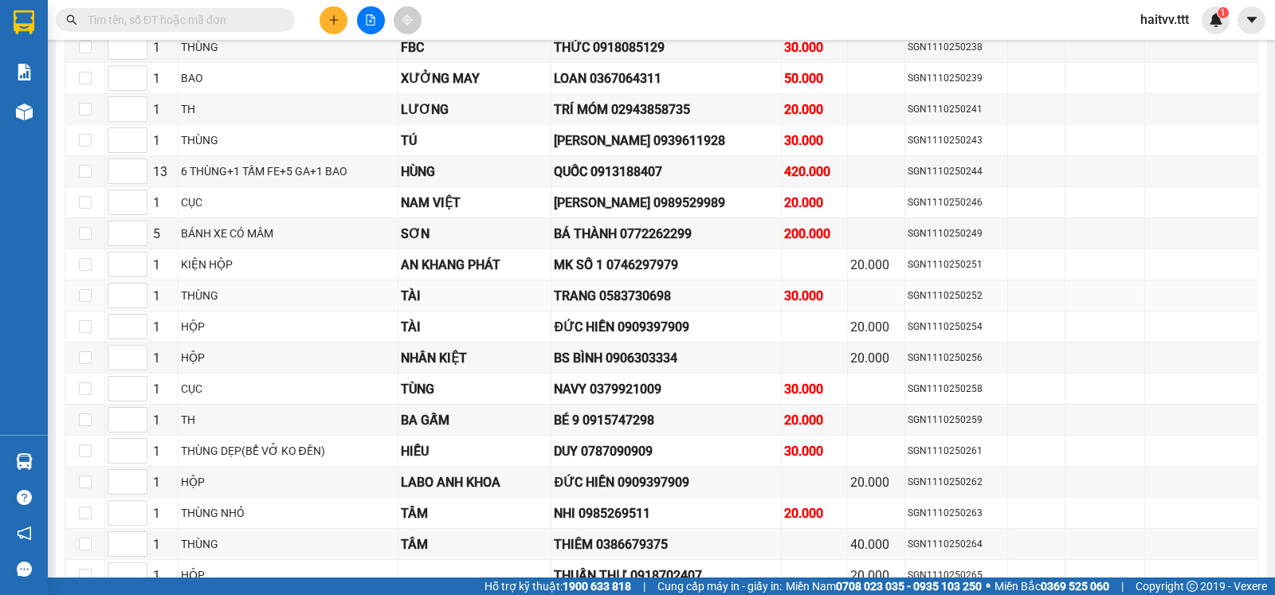
scroll to position [265, 0]
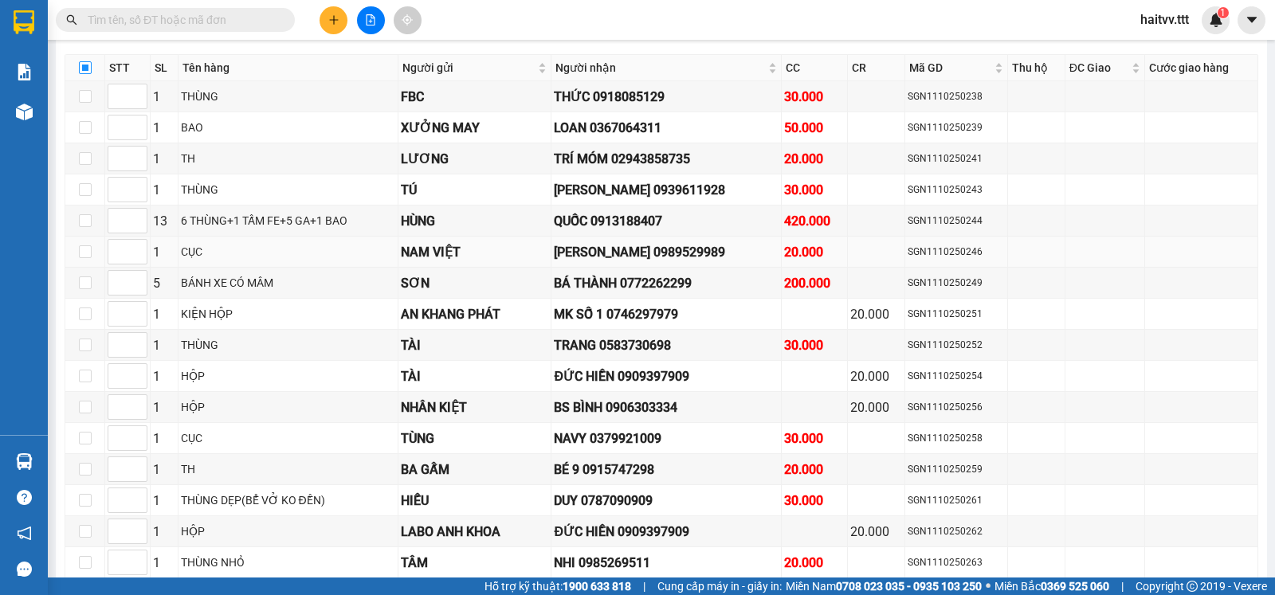
click at [85, 74] on input "checkbox" at bounding box center [85, 67] width 13 height 13
checkbox input "true"
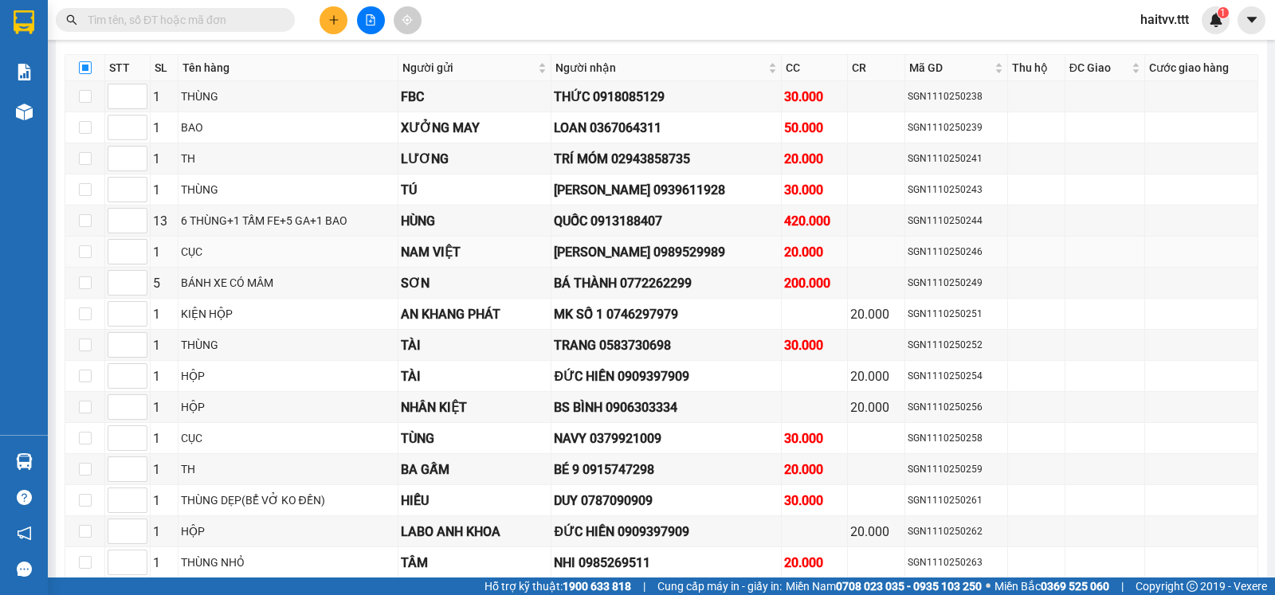
checkbox input "true"
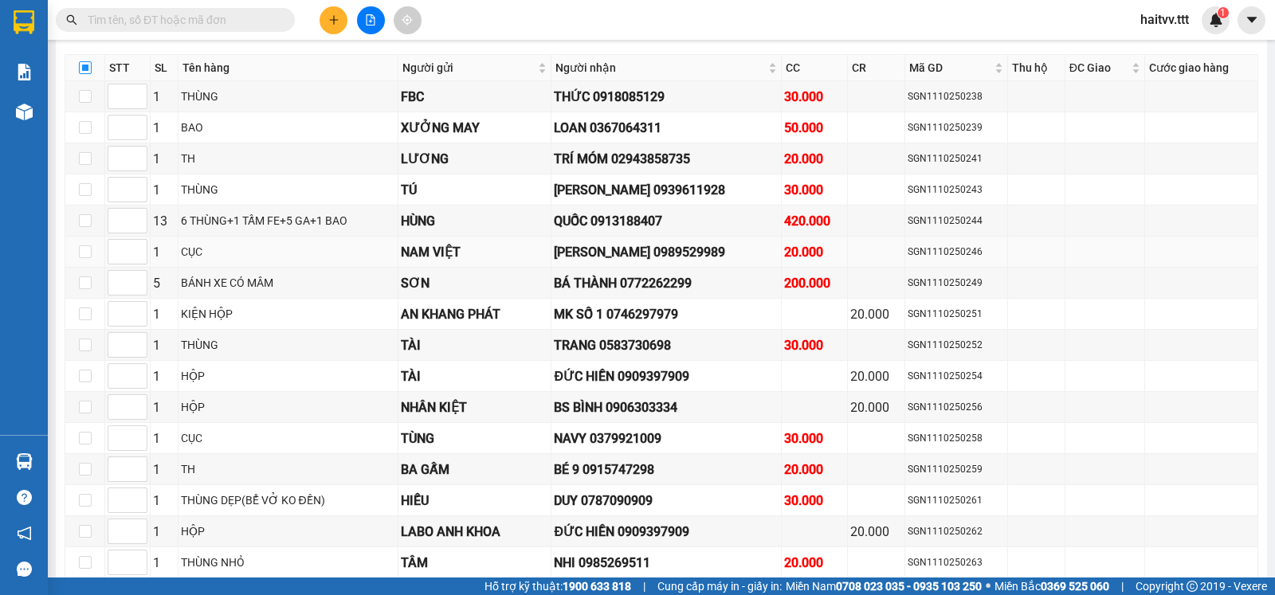
checkbox input "true"
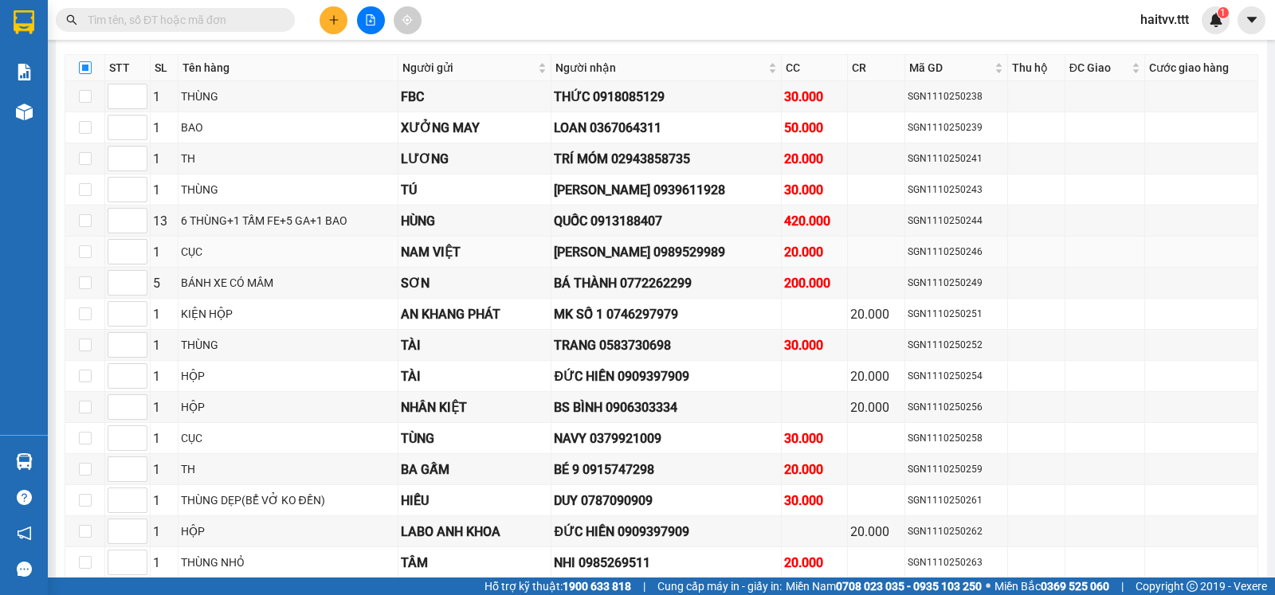
checkbox input "true"
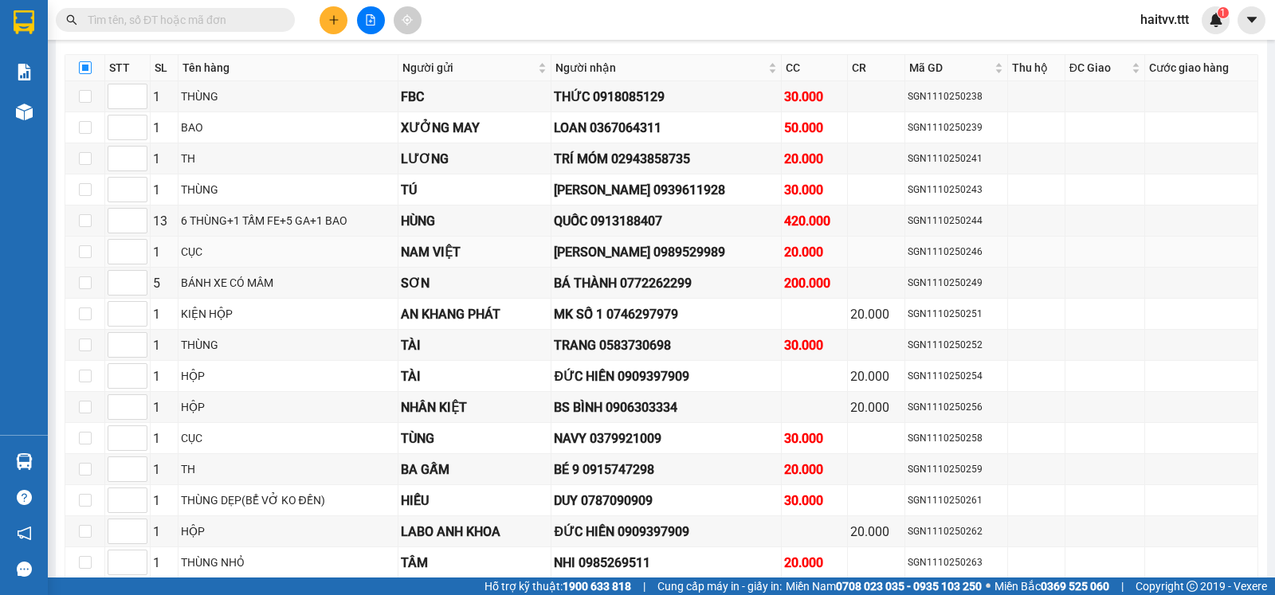
checkbox input "true"
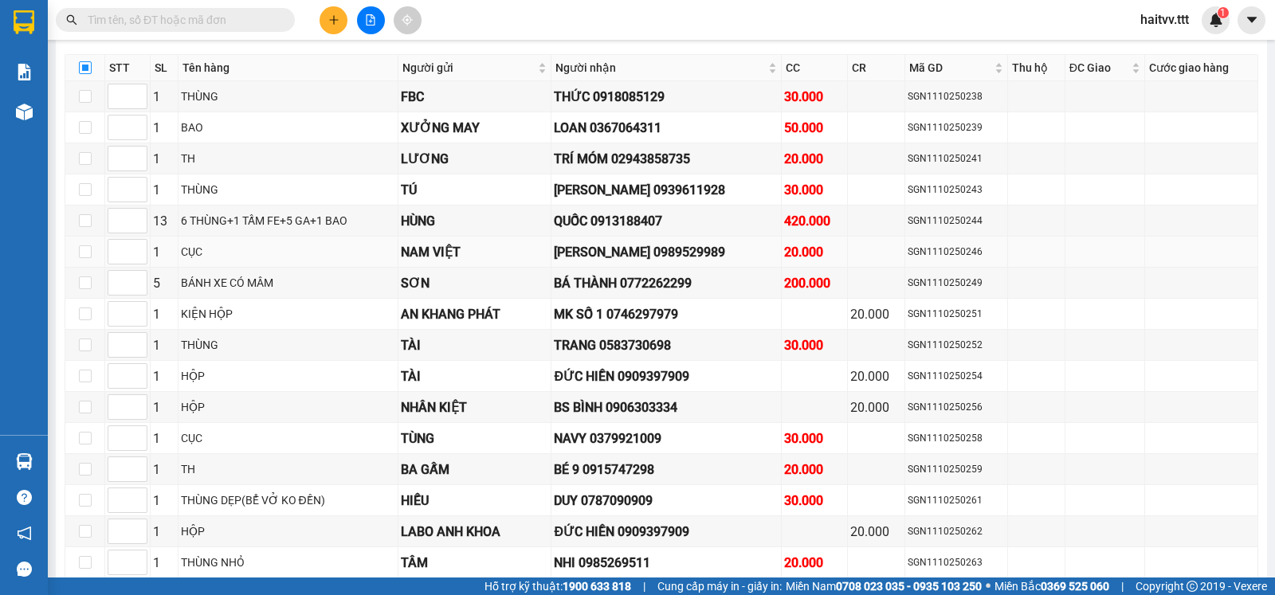
checkbox input "true"
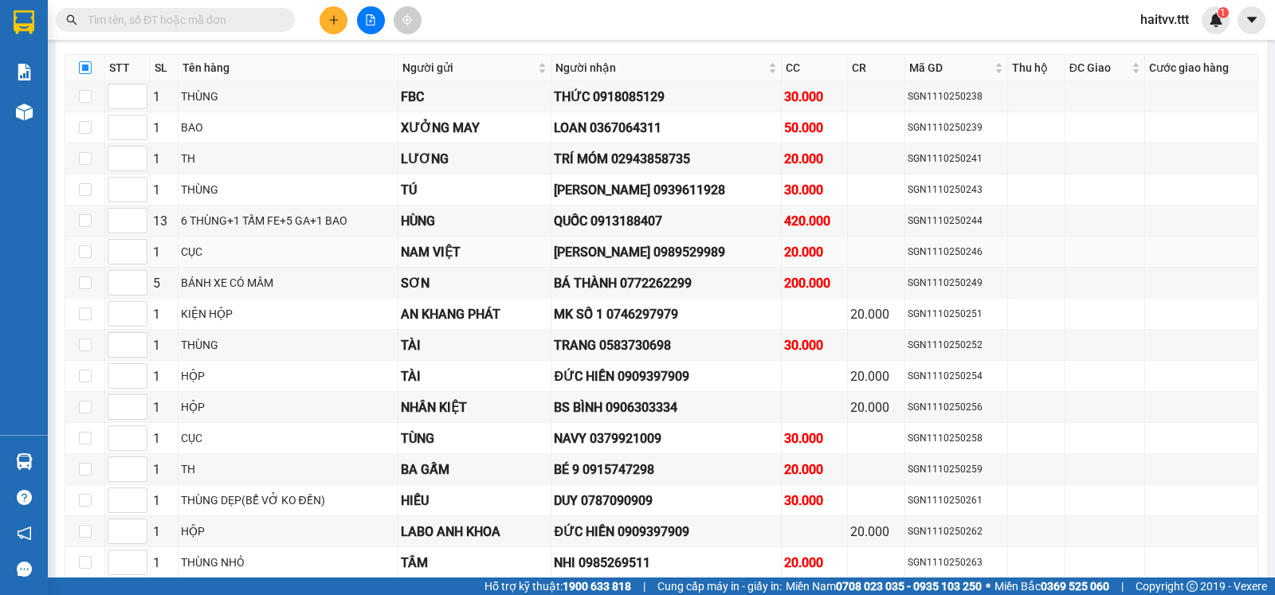
checkbox input "true"
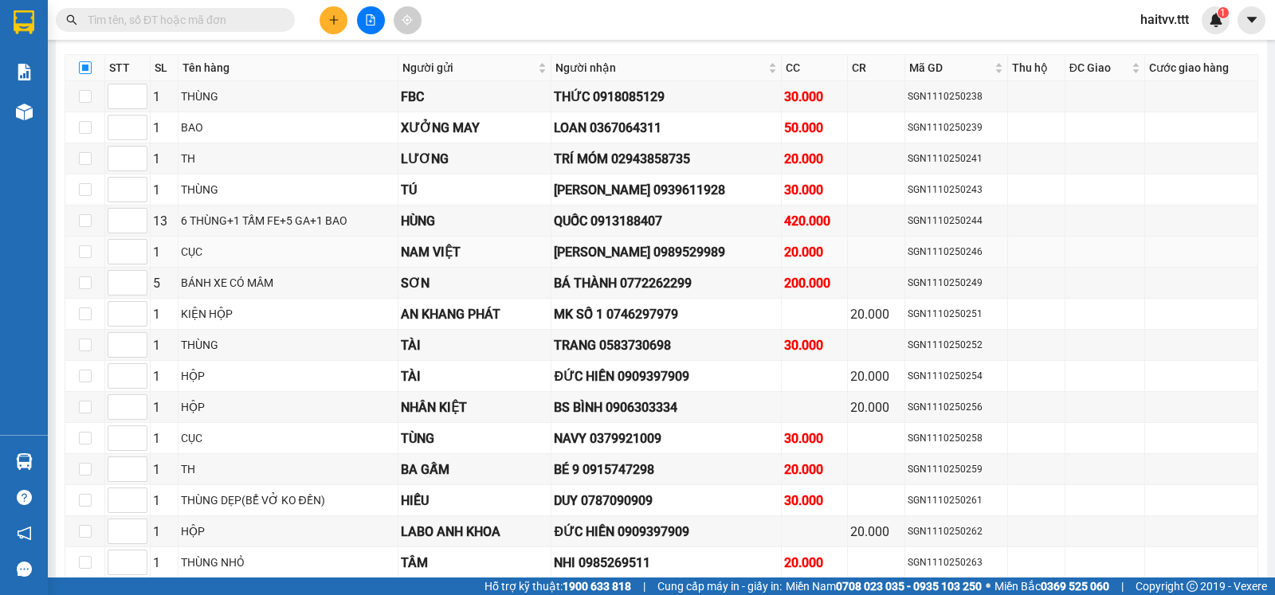
checkbox input "true"
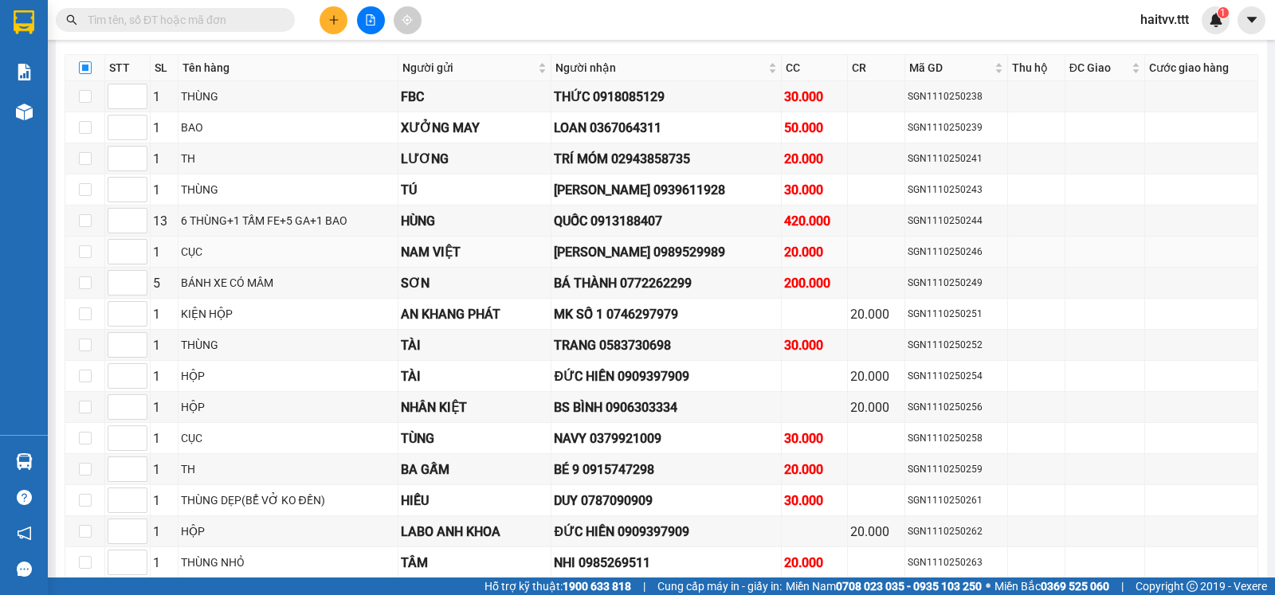
checkbox input "true"
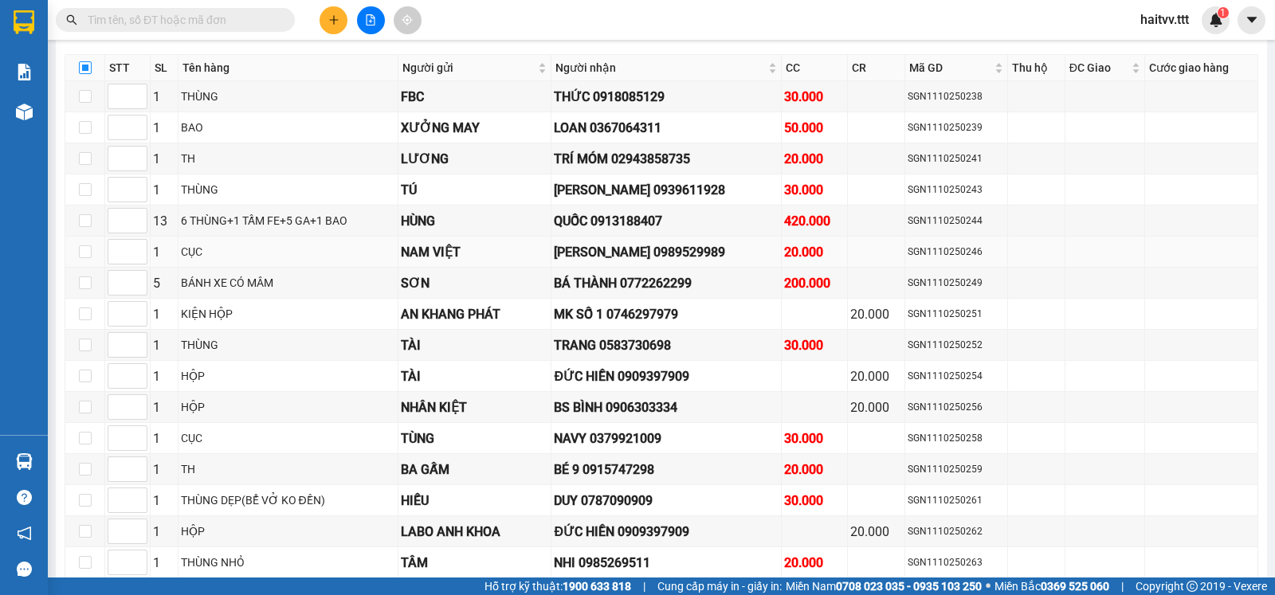
checkbox input "true"
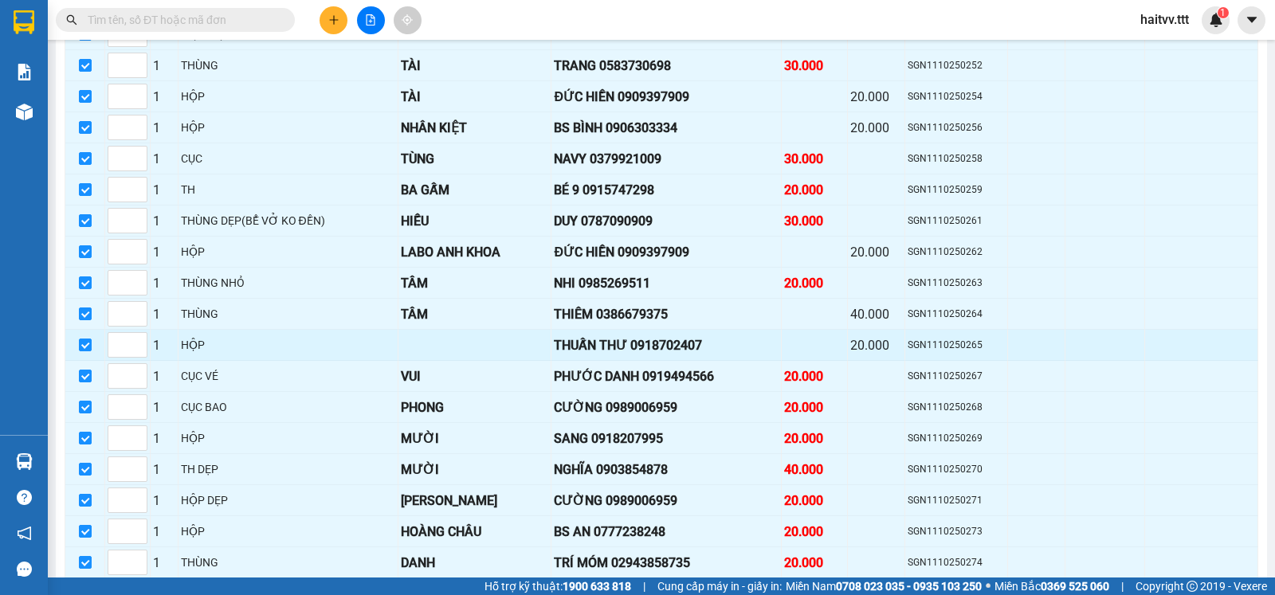
scroll to position [797, 0]
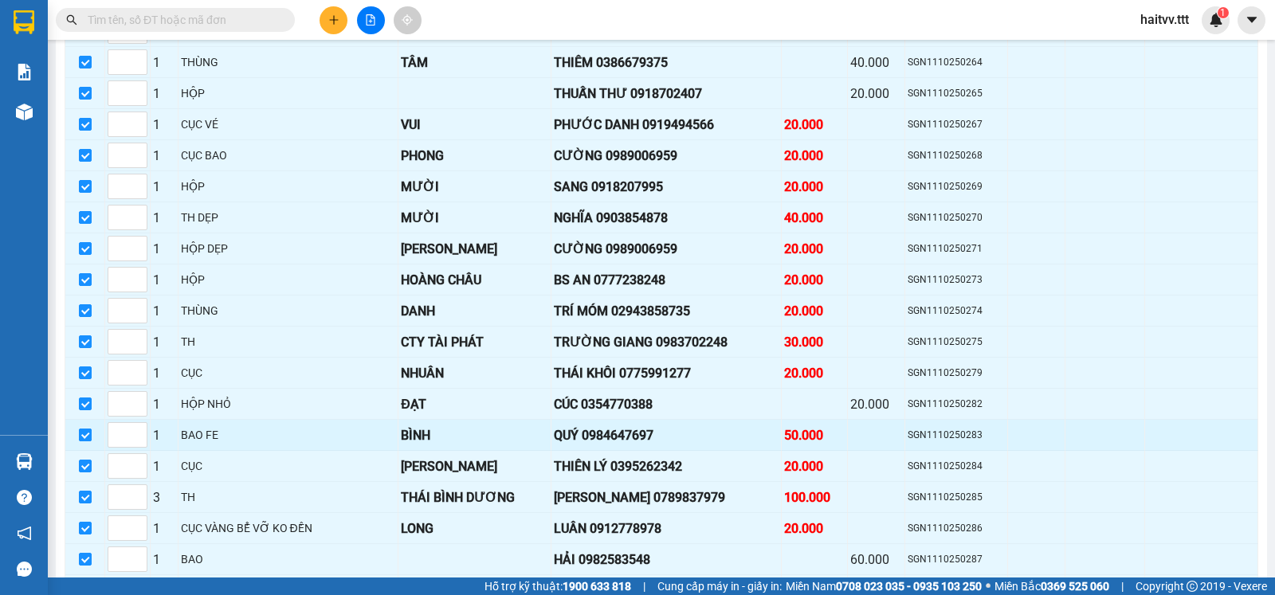
click at [82, 441] on input "checkbox" at bounding box center [85, 435] width 13 height 13
checkbox input "false"
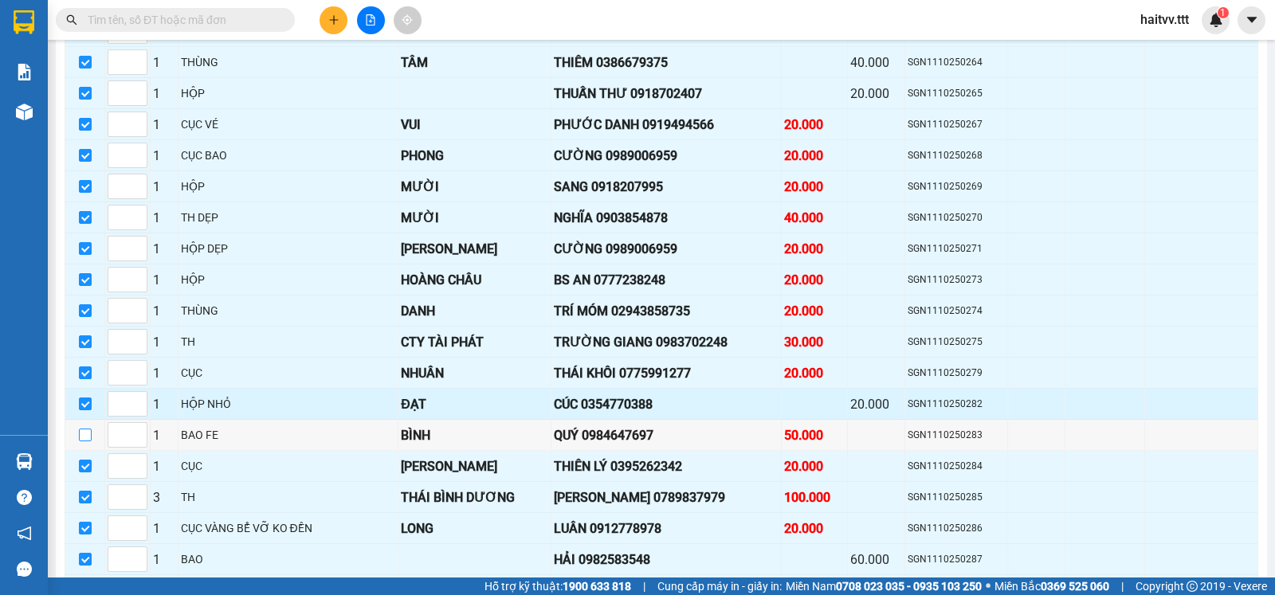
scroll to position [531, 0]
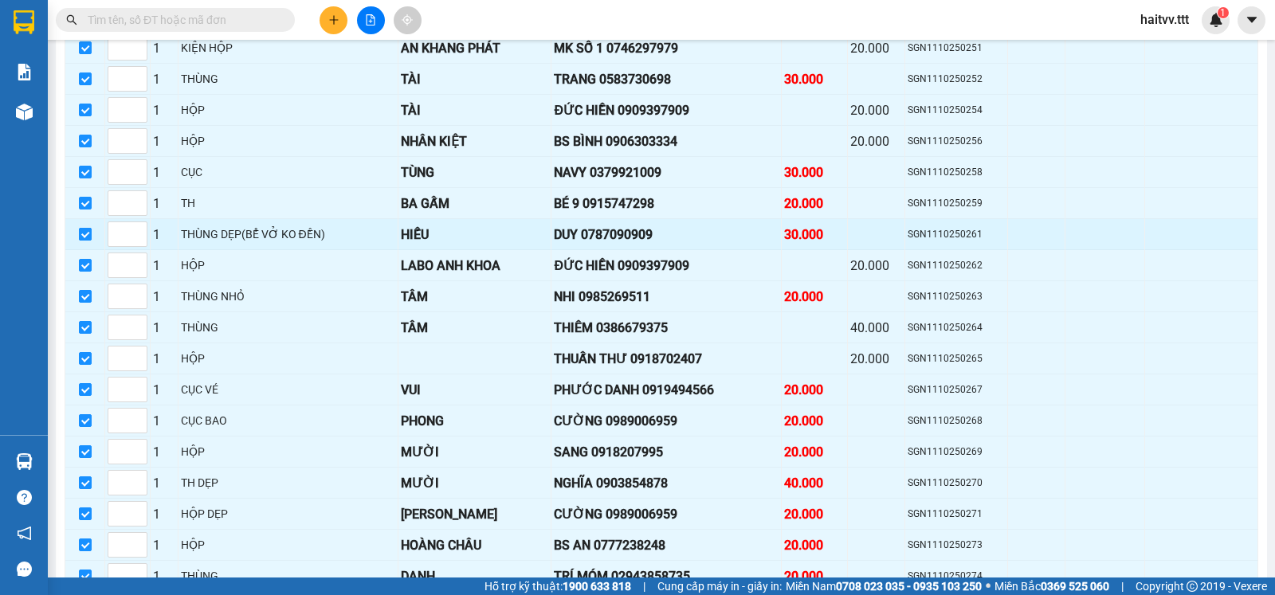
click at [89, 241] on input "checkbox" at bounding box center [85, 234] width 13 height 13
checkbox input "false"
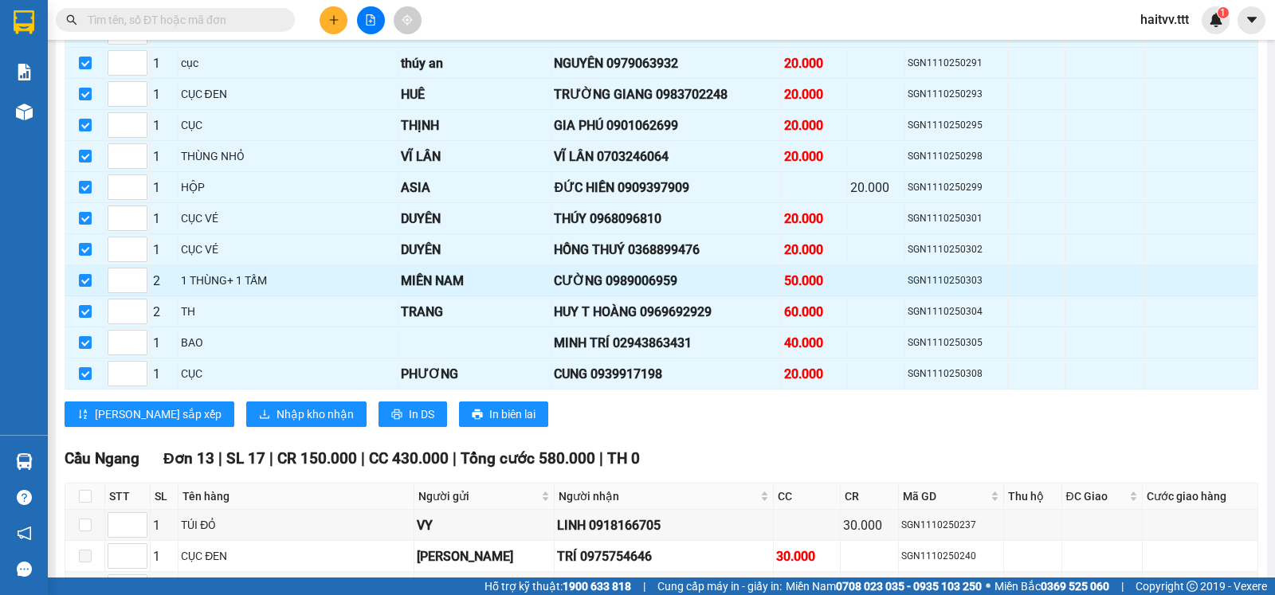
scroll to position [1594, 0]
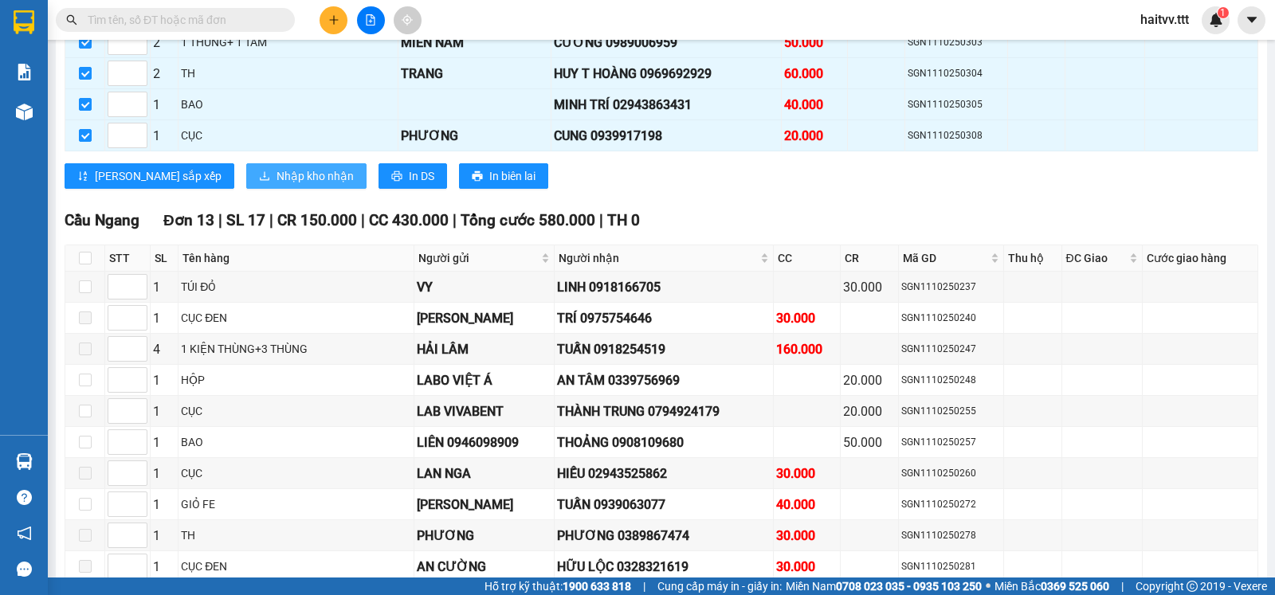
click at [276, 183] on span "Nhập kho nhận" at bounding box center [314, 176] width 77 height 18
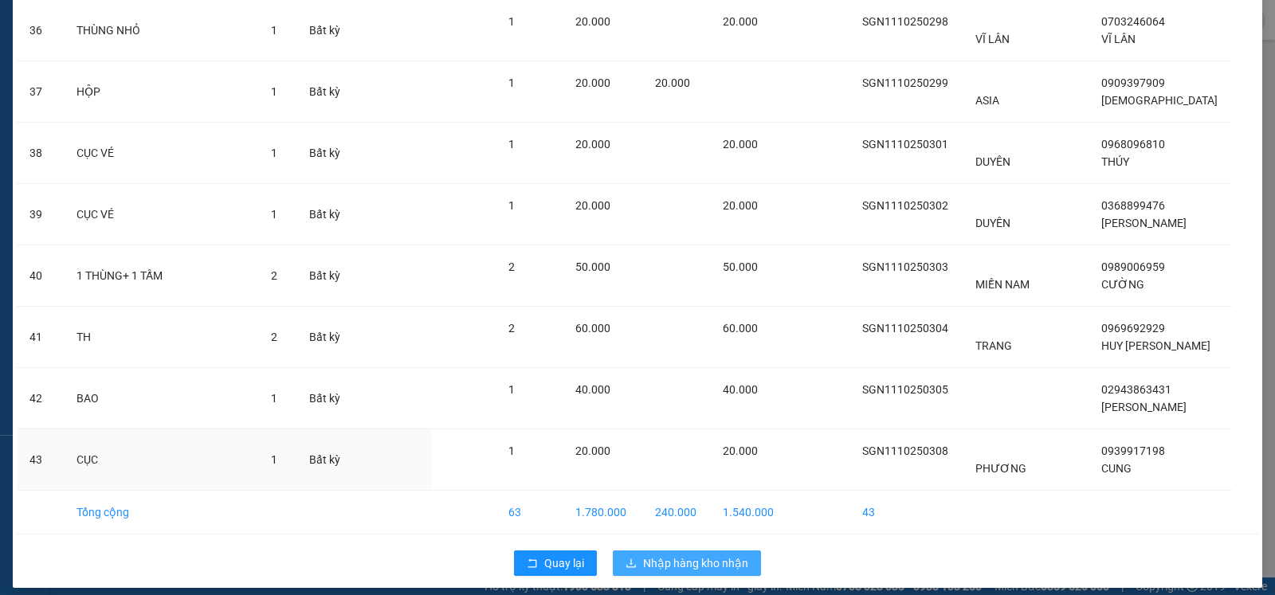
scroll to position [2293, 0]
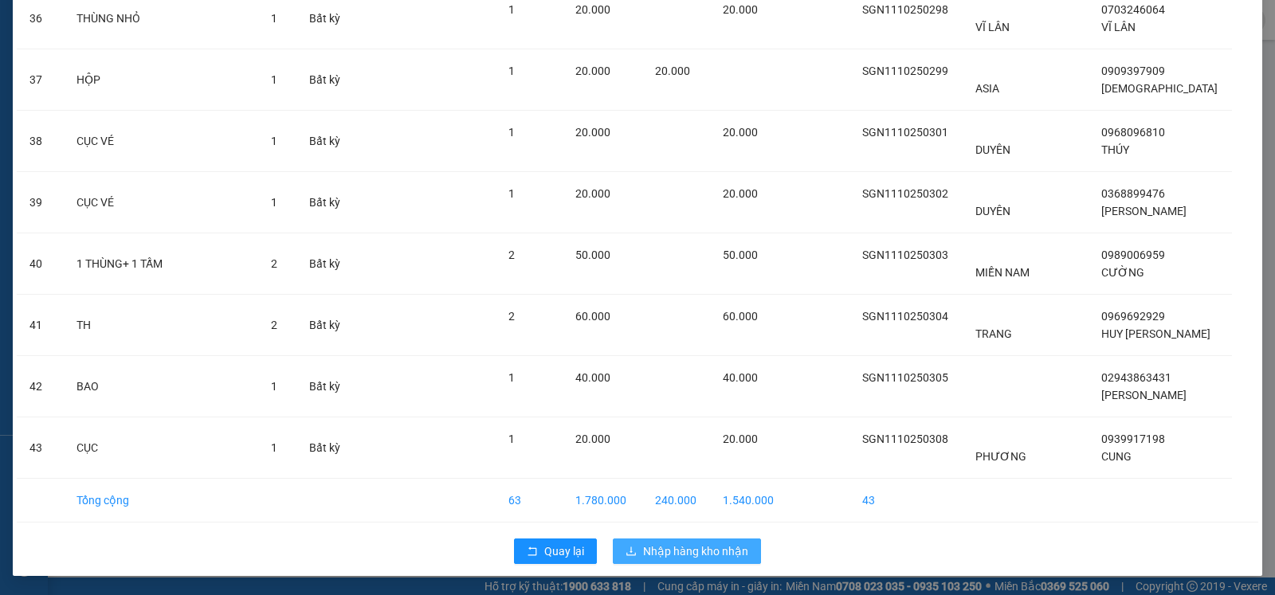
click at [718, 546] on span "Nhập hàng kho nhận" at bounding box center [695, 552] width 105 height 18
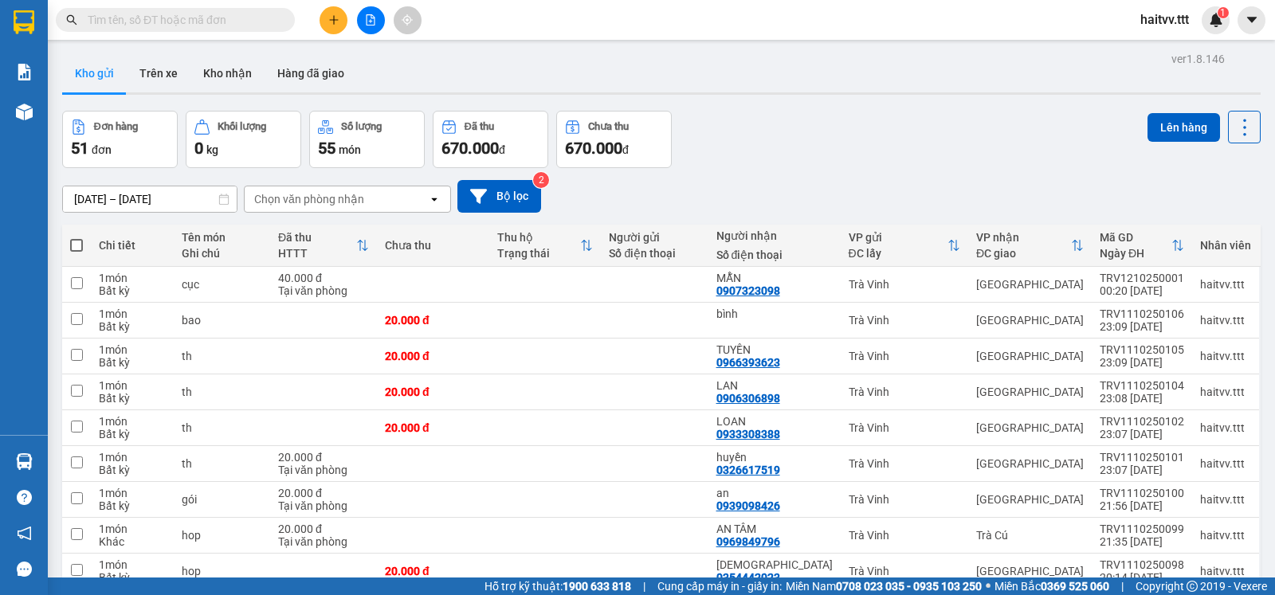
click at [269, 18] on input "text" at bounding box center [182, 20] width 188 height 18
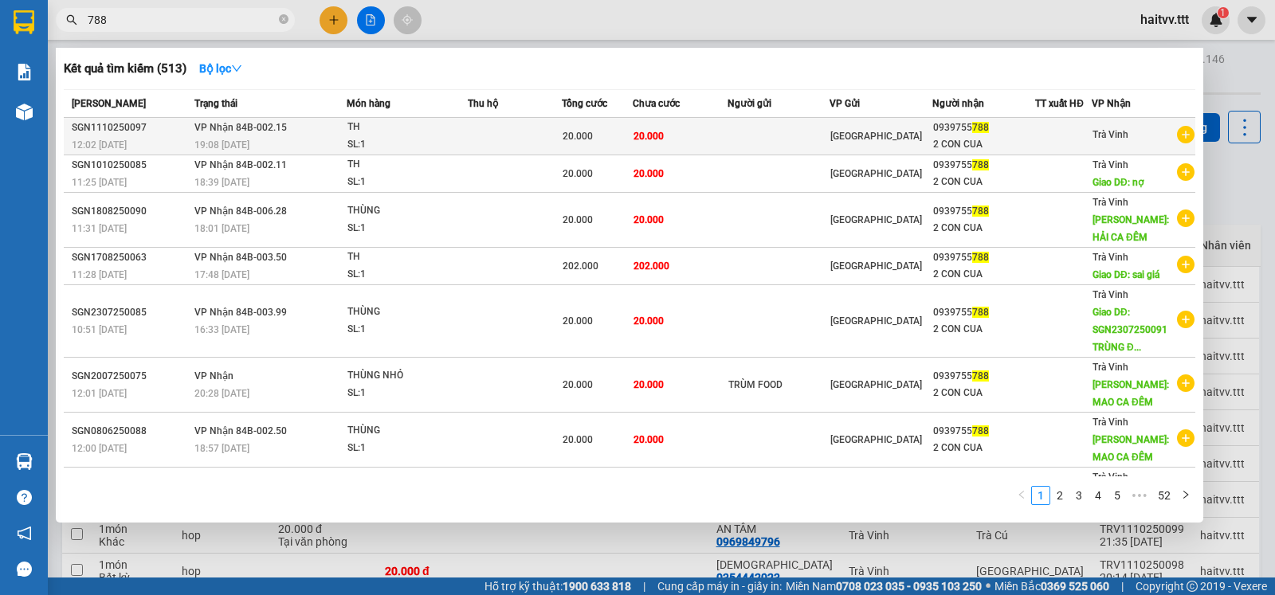
type input "788"
click at [457, 131] on div "TH" at bounding box center [407, 128] width 120 height 18
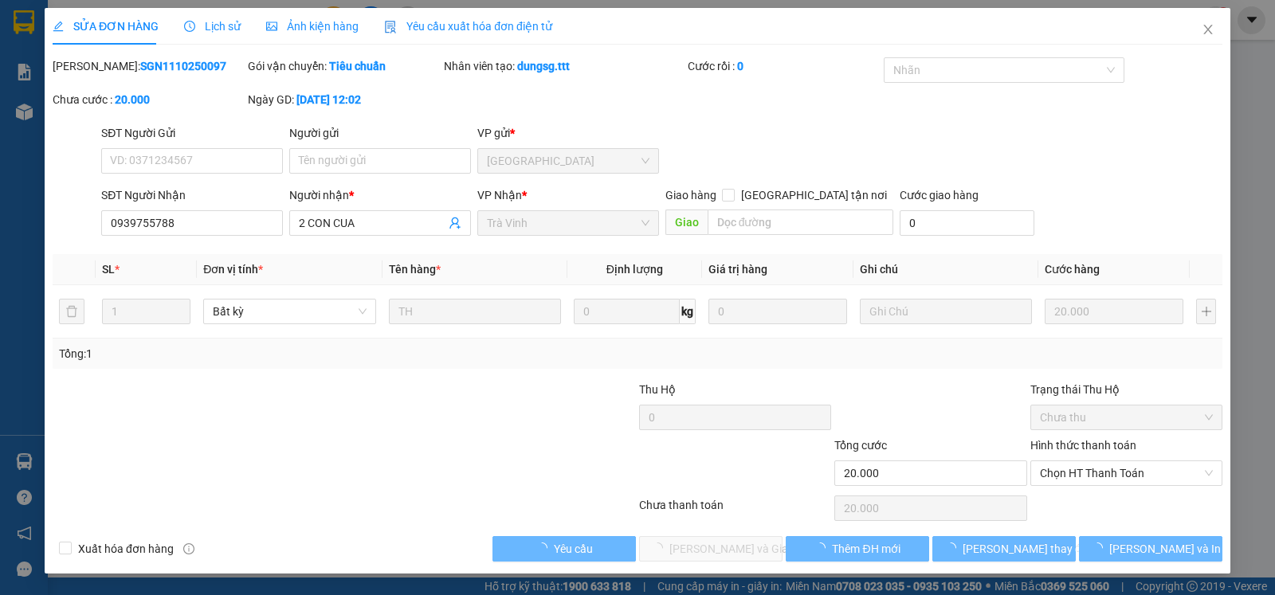
type input "0939755788"
type input "2 CON CUA"
type input "20.000"
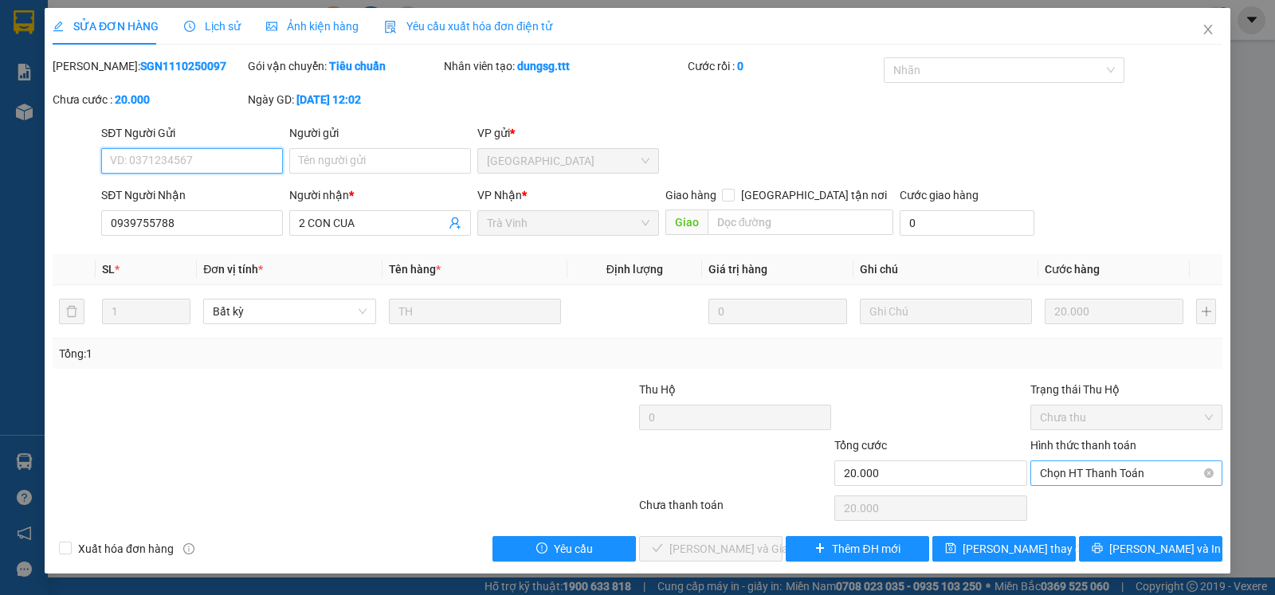
click at [1062, 485] on span "Chọn HT Thanh Toán" at bounding box center [1126, 473] width 173 height 24
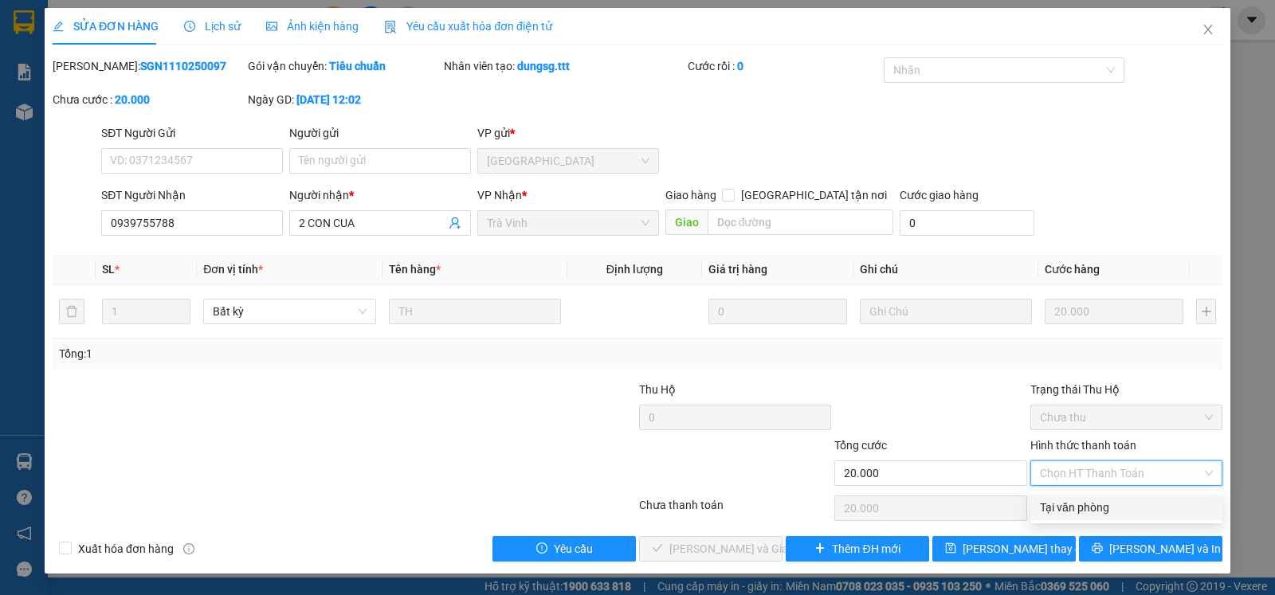
click at [1068, 504] on div "Tại văn phòng" at bounding box center [1126, 508] width 173 height 18
type input "0"
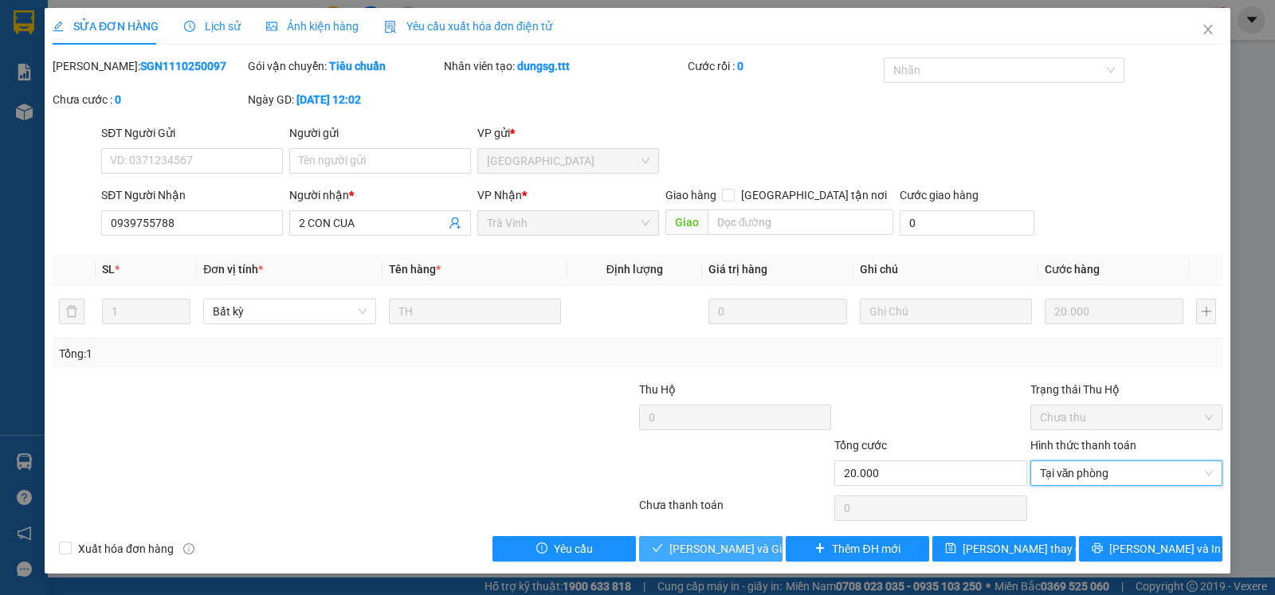
click at [734, 553] on span "[PERSON_NAME] và Giao hàng" at bounding box center [745, 549] width 153 height 18
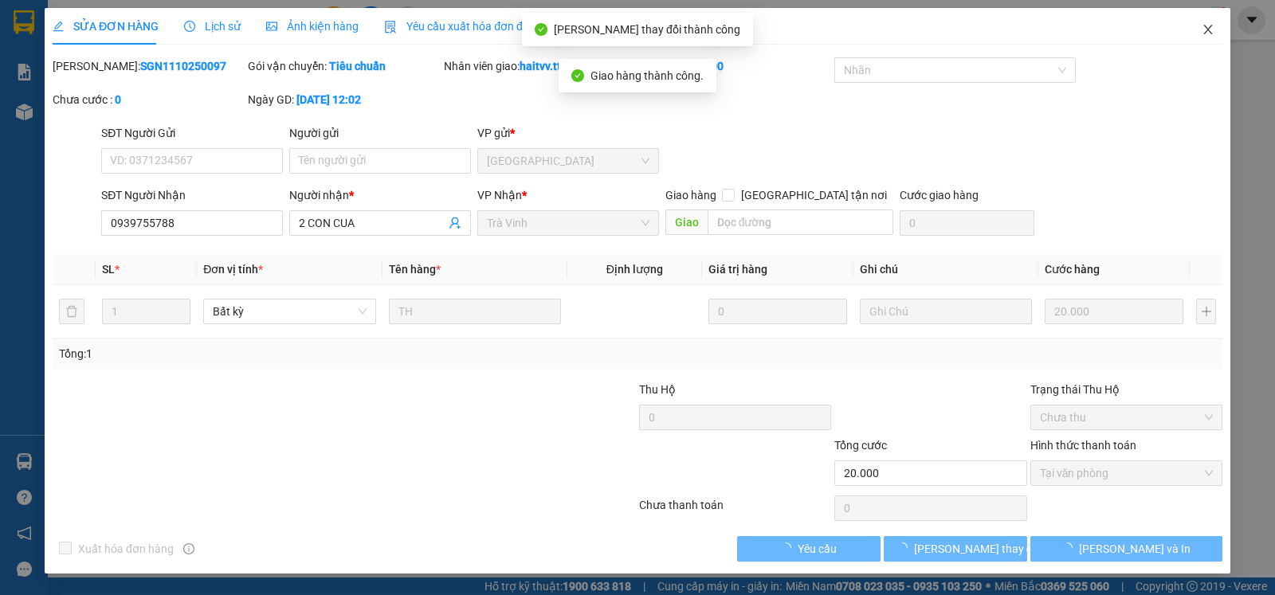
click at [1208, 27] on icon "close" at bounding box center [1208, 29] width 13 height 13
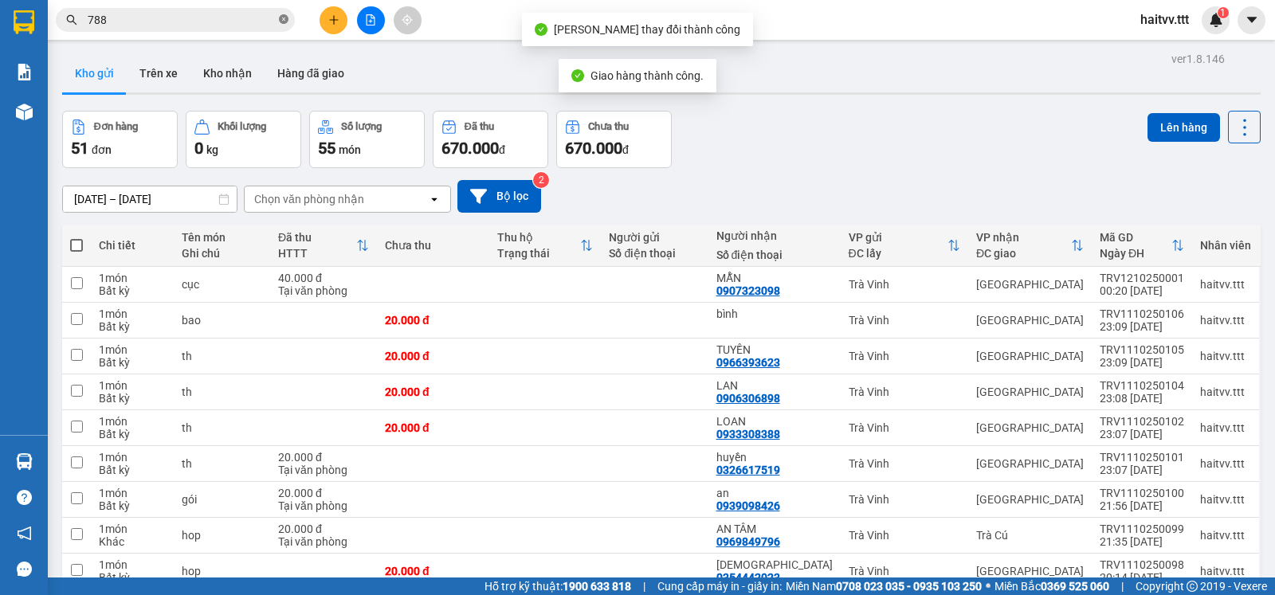
click at [282, 18] on icon "close-circle" at bounding box center [284, 19] width 10 height 10
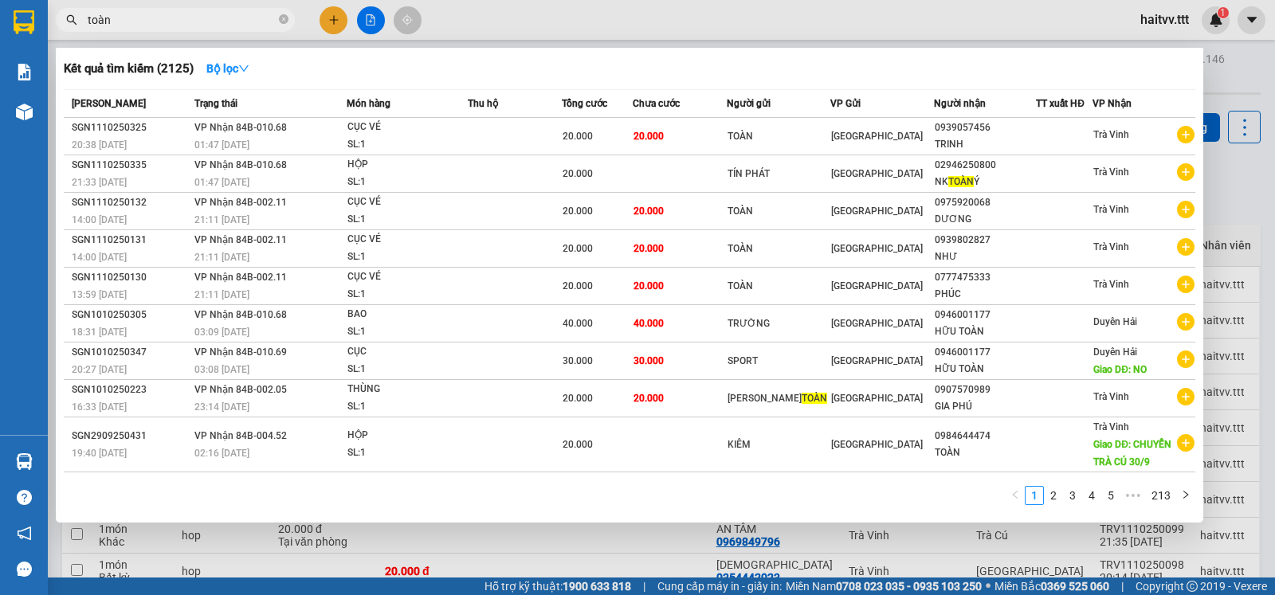
type input "toàn"
drag, startPoint x: 1258, startPoint y: 198, endPoint x: 1161, endPoint y: 161, distance: 104.2
click at [1258, 198] on div at bounding box center [637, 297] width 1275 height 595
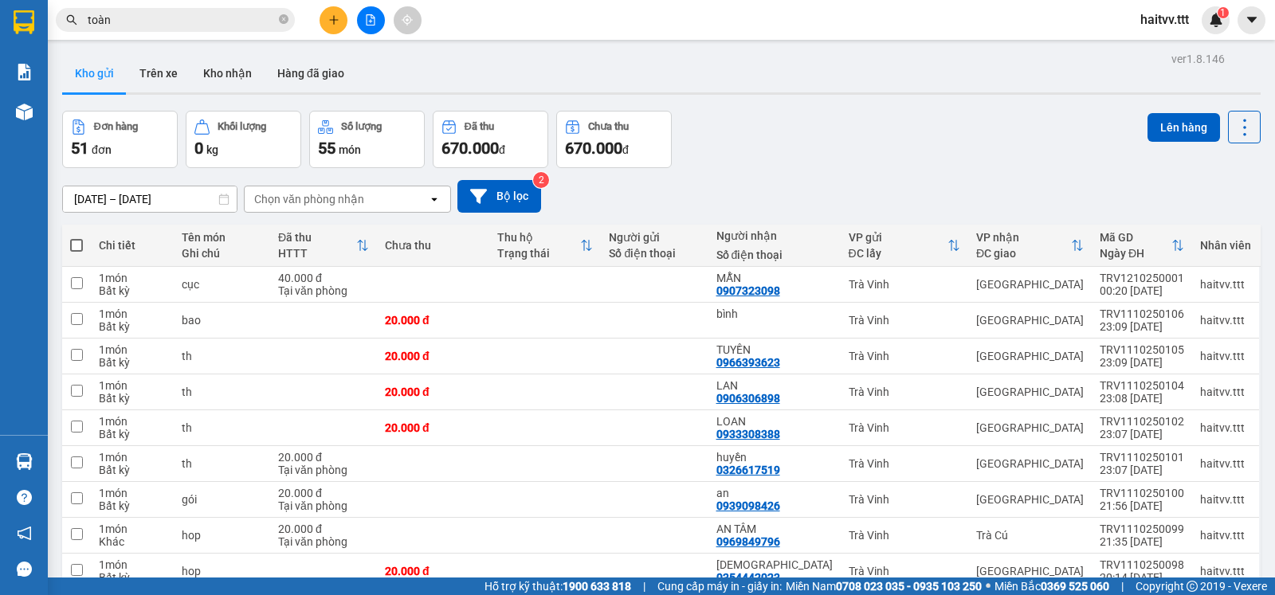
click at [147, 28] on input "toàn" at bounding box center [182, 20] width 188 height 18
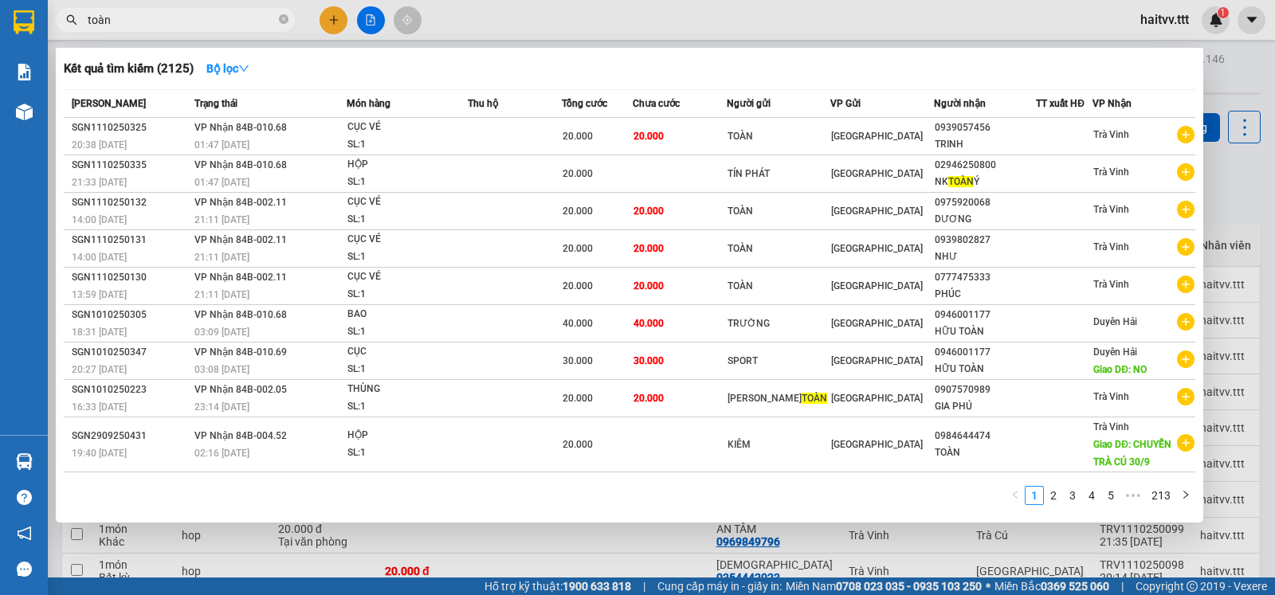
click at [1259, 286] on div at bounding box center [637, 297] width 1275 height 595
